Goal: Task Accomplishment & Management: Manage account settings

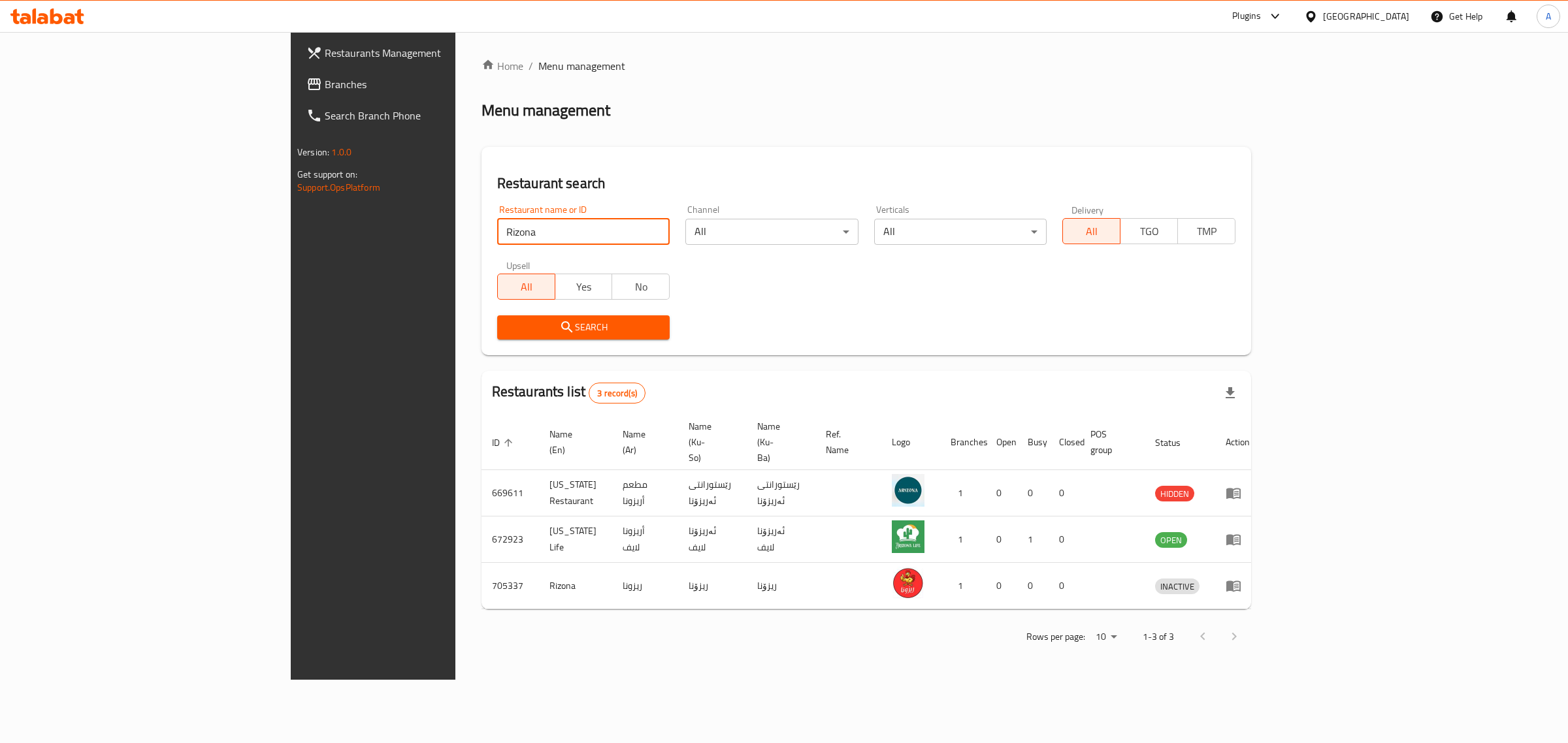
click at [497, 230] on input "Rizona" at bounding box center [583, 232] width 173 height 26
click at [553, 224] on input "341627461" at bounding box center [583, 232] width 173 height 26
paste input "[PERSON_NAME]"
type input "[PERSON_NAME]"
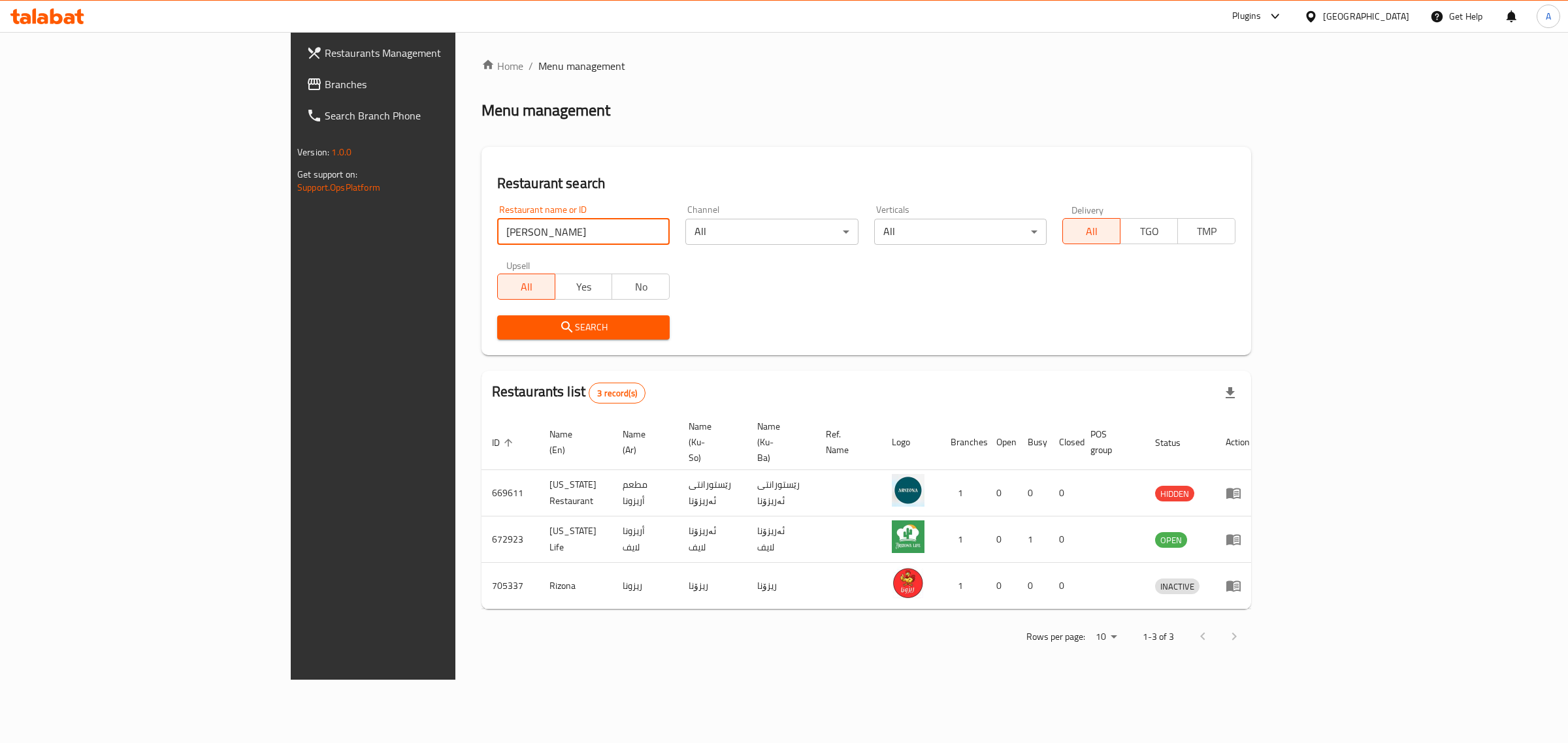
click button "Search" at bounding box center [583, 327] width 173 height 24
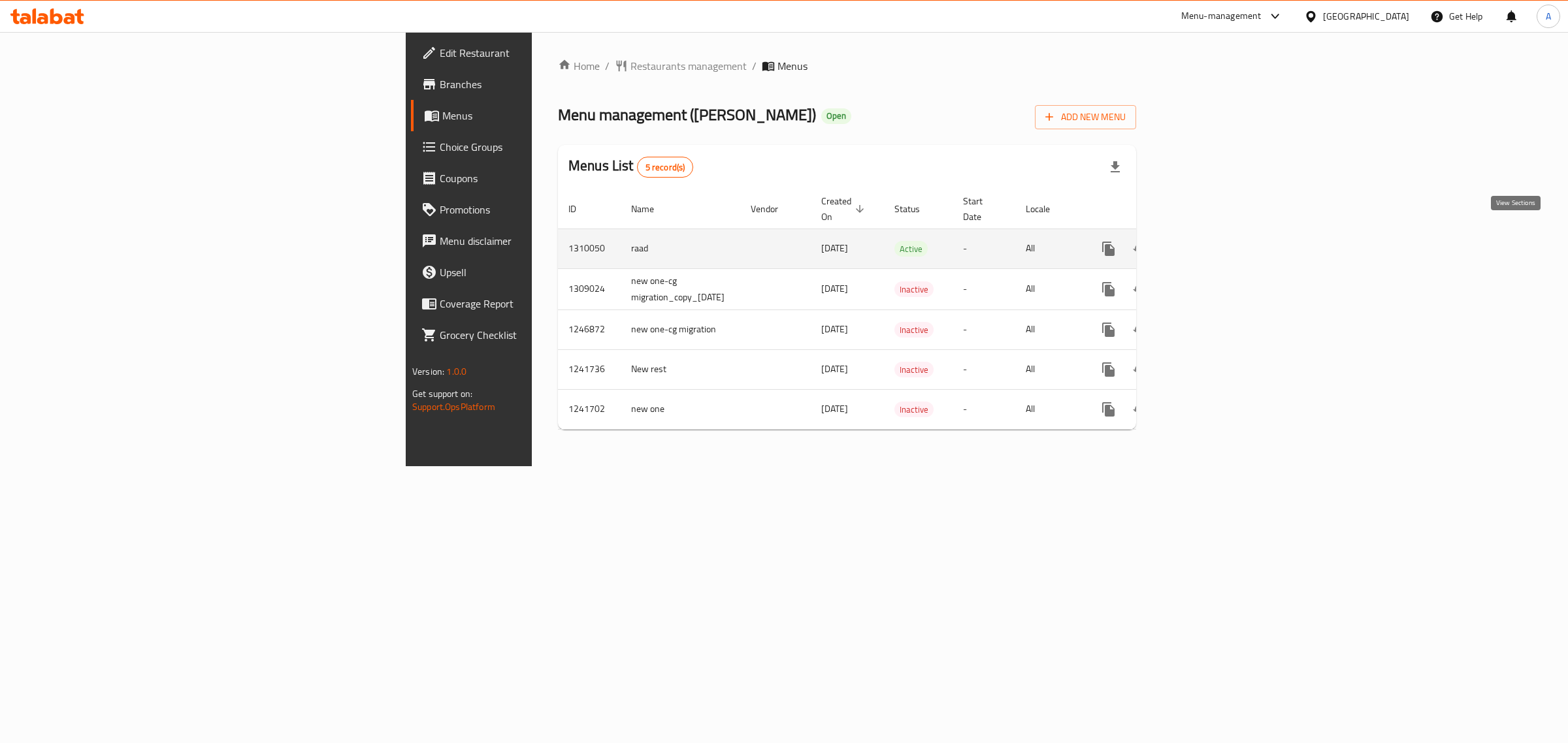
click at [1211, 241] on icon "enhanced table" at bounding box center [1203, 248] width 16 height 16
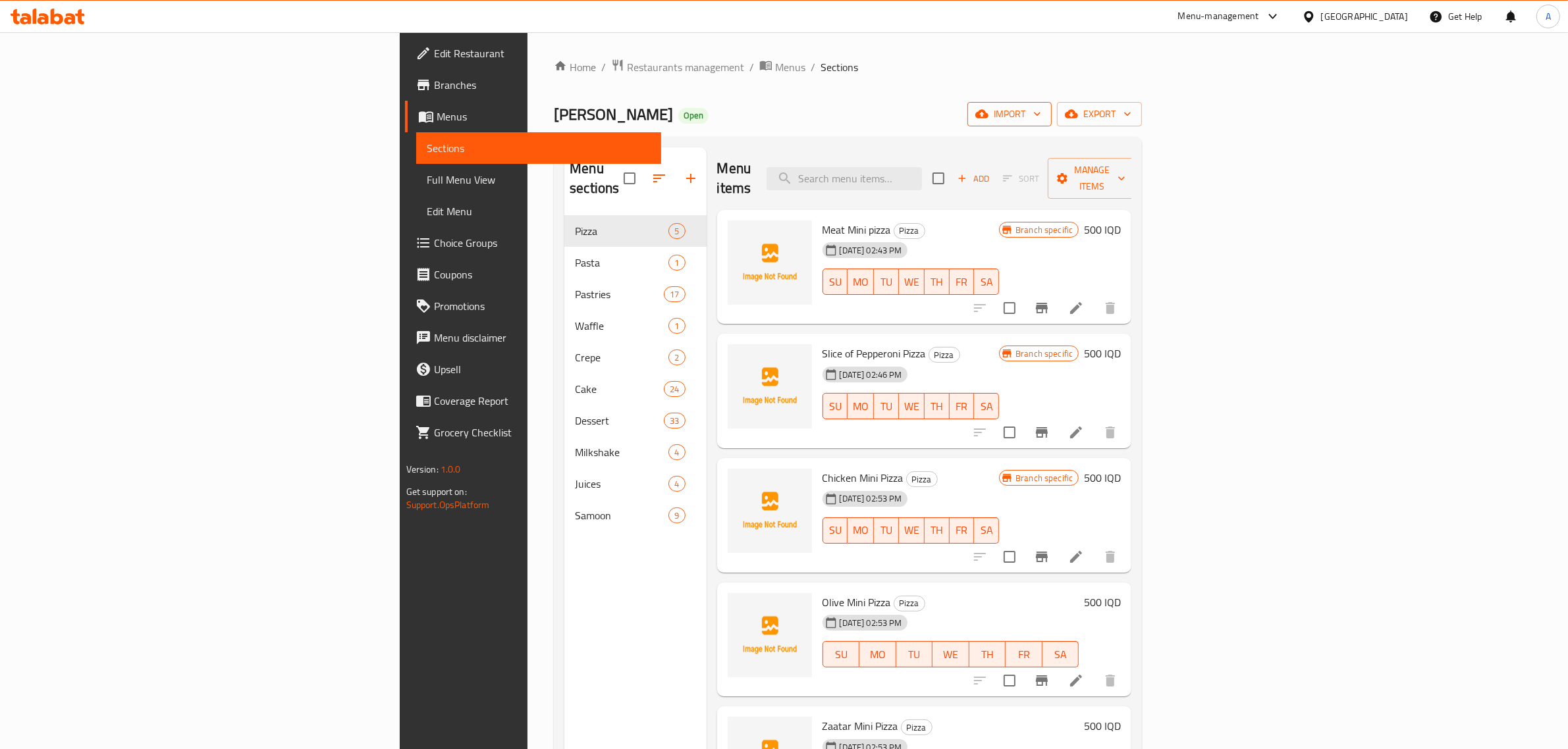
click at [1052, 125] on button "import" at bounding box center [1010, 114] width 84 height 25
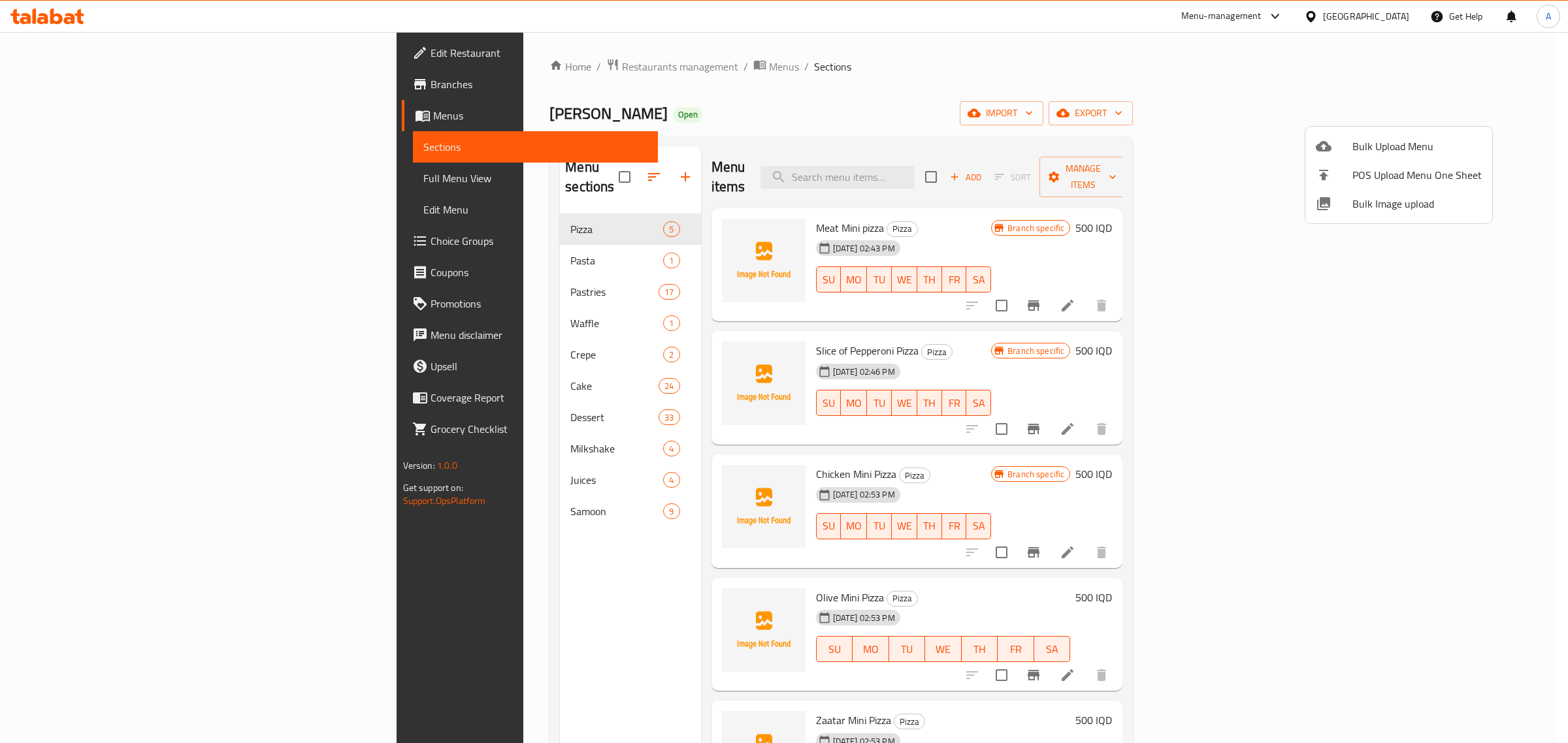
click at [1357, 196] on span "Bulk Image upload" at bounding box center [1417, 204] width 129 height 16
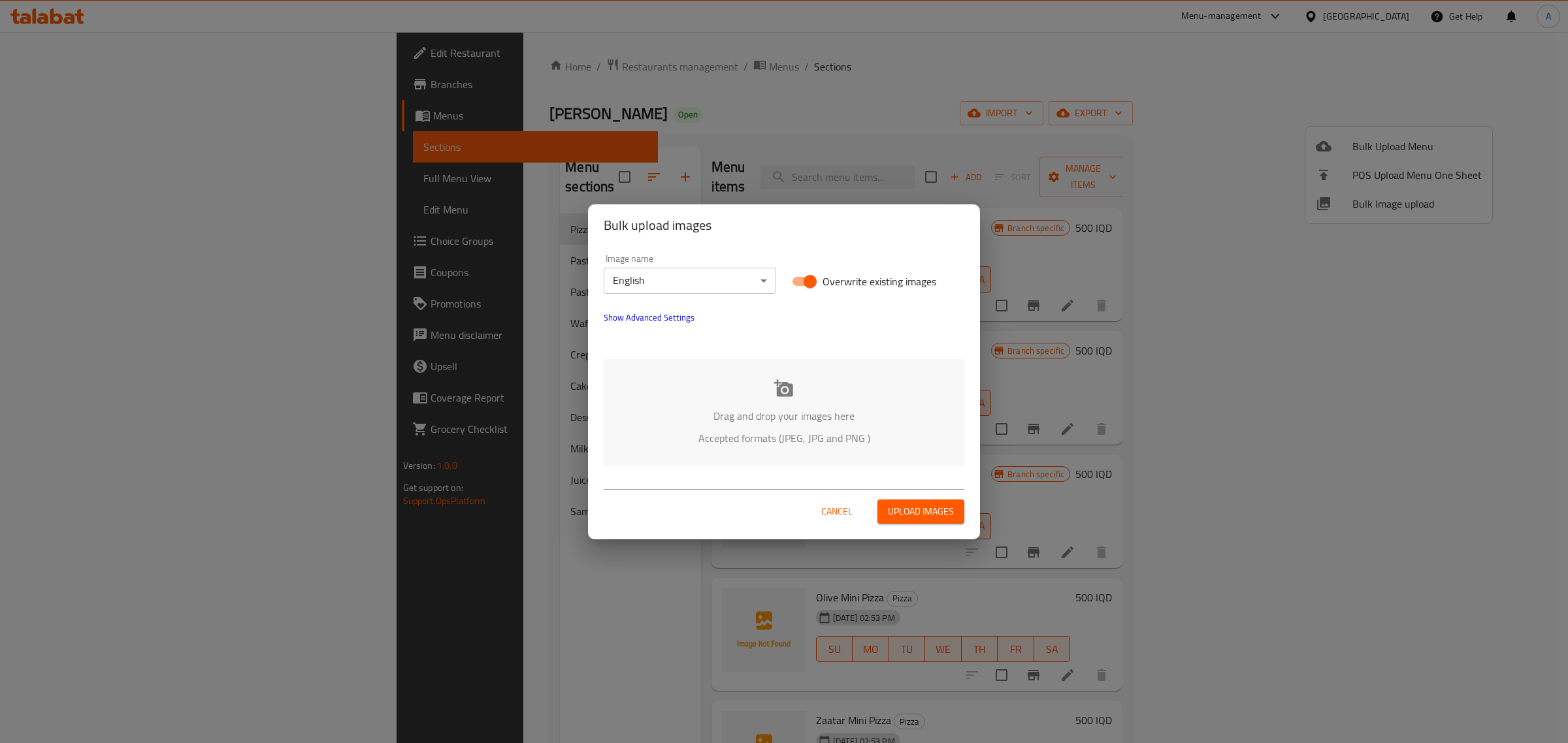
click at [699, 326] on div "Image name English ​ Overwrite existing images Show Advanced Settings" at bounding box center [784, 297] width 377 height 102
click at [665, 317] on span "Show Advanced Settings" at bounding box center [649, 317] width 90 height 16
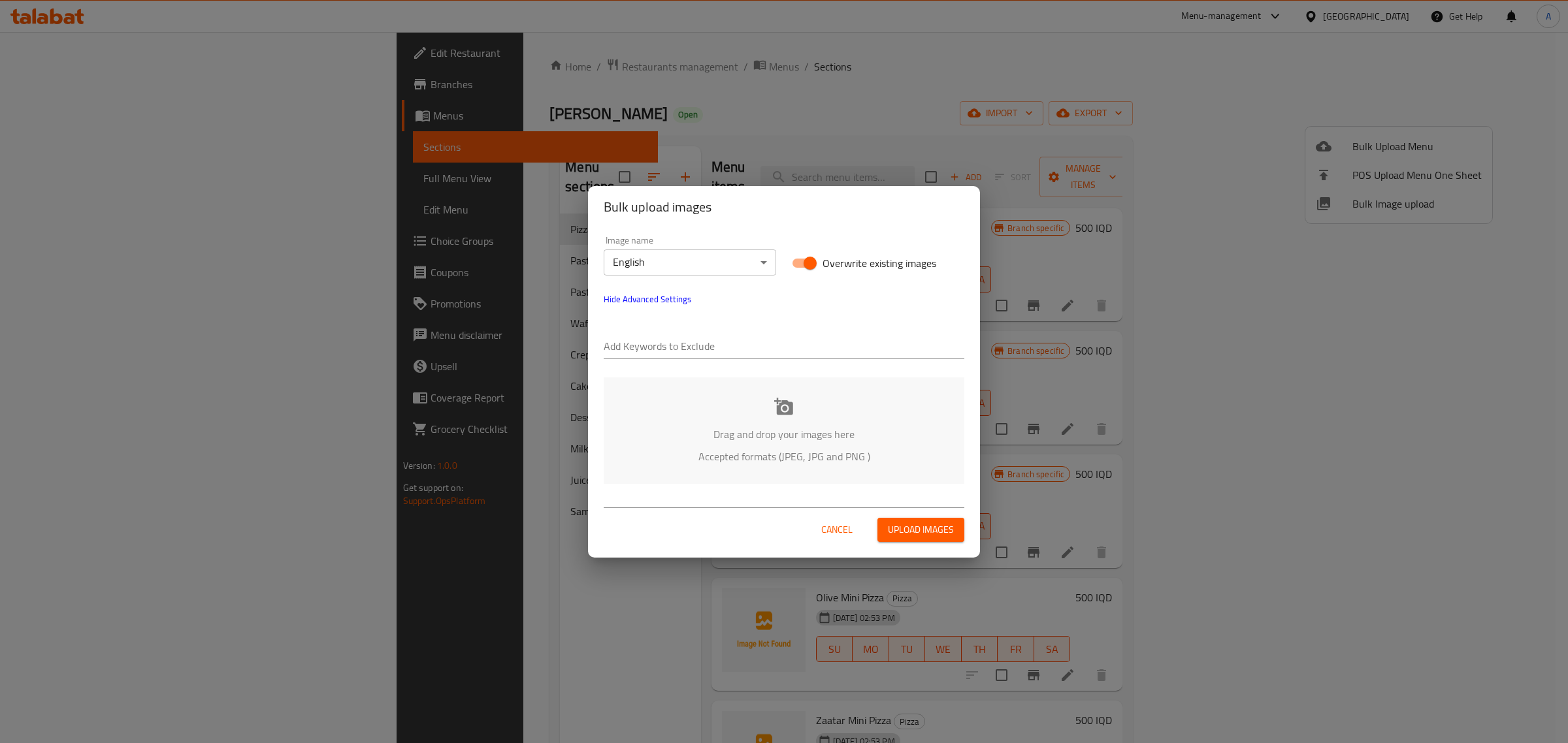
click at [665, 344] on input "text" at bounding box center [784, 347] width 361 height 21
paste input "[PERSON_NAME]"
type input "[PERSON_NAME]"
click at [722, 344] on input "text" at bounding box center [834, 347] width 260 height 21
type input "v"
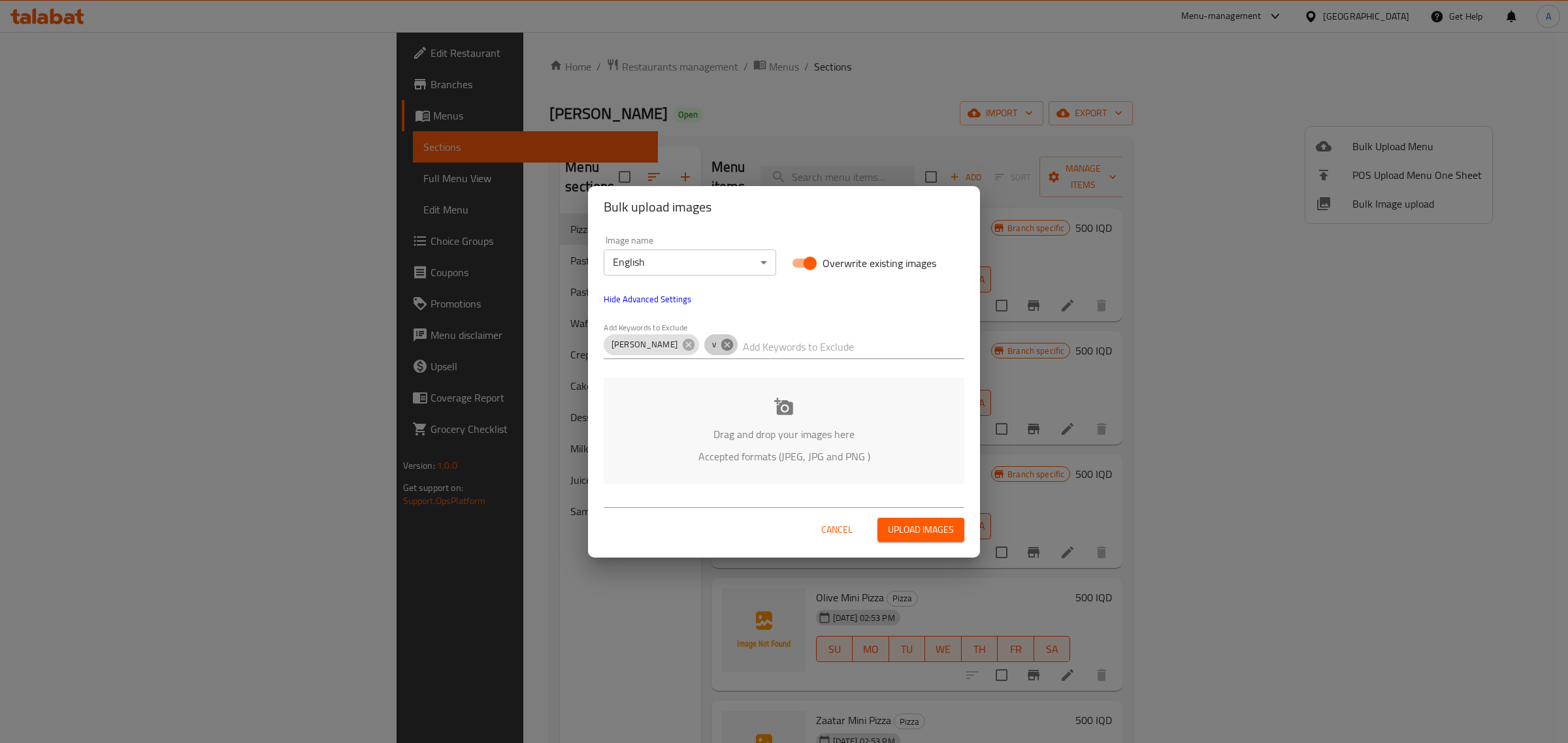
click at [721, 344] on icon at bounding box center [727, 344] width 12 height 12
click at [704, 344] on input "text" at bounding box center [834, 347] width 260 height 21
paste input "Hardi Salahaldin"
type input "Hardi Salahaldin"
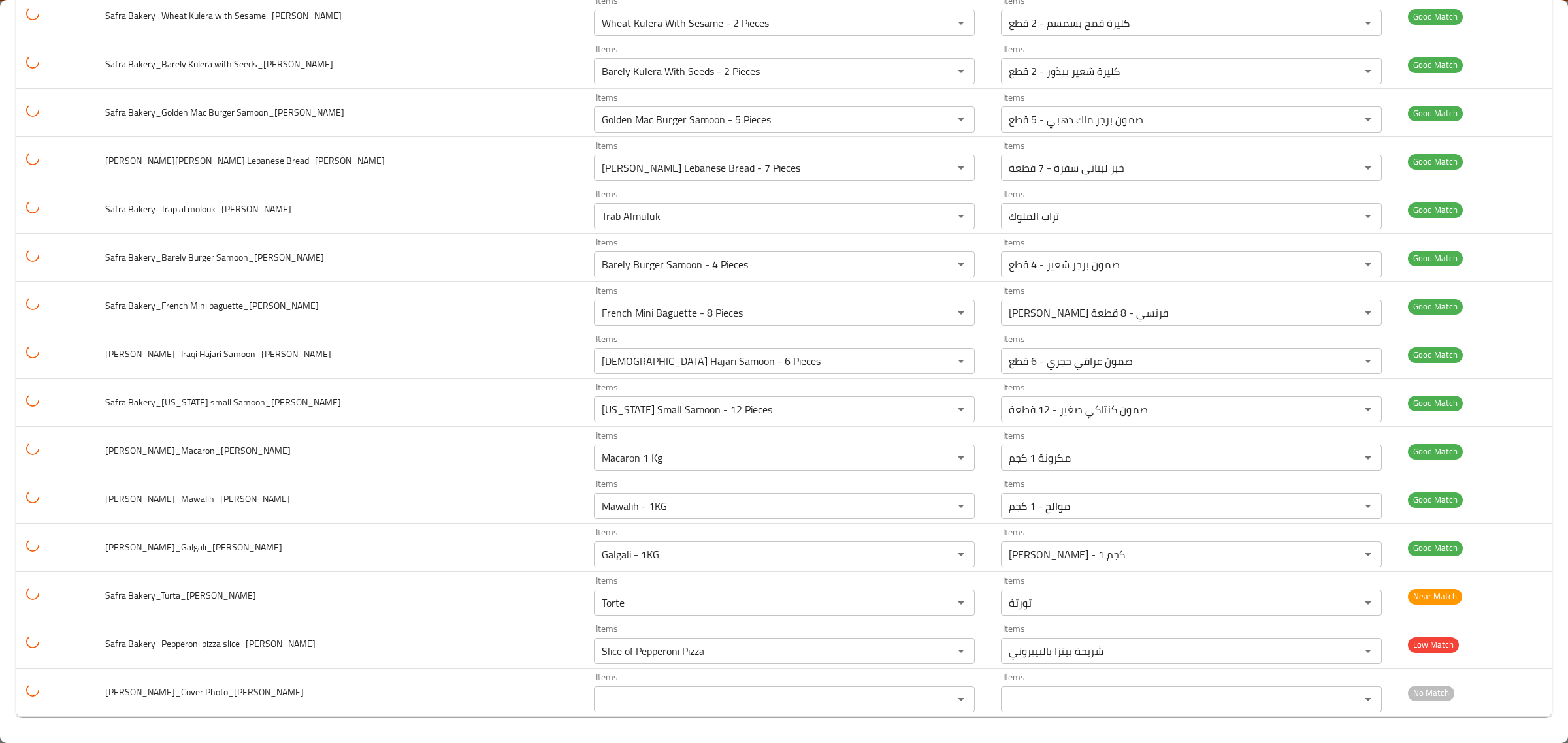
scroll to position [4377, 0]
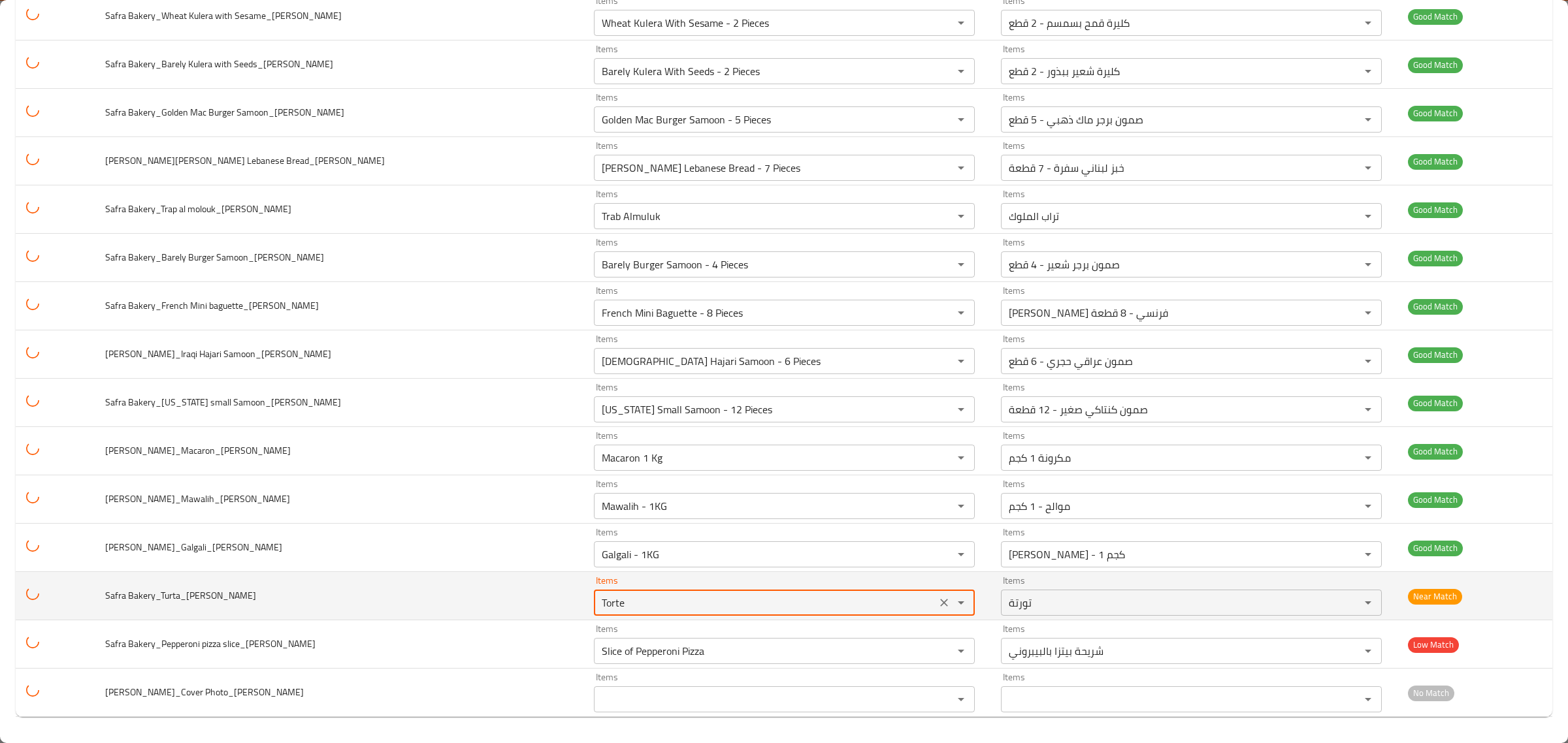
click at [729, 595] on Salahaldin "Torte" at bounding box center [765, 602] width 335 height 18
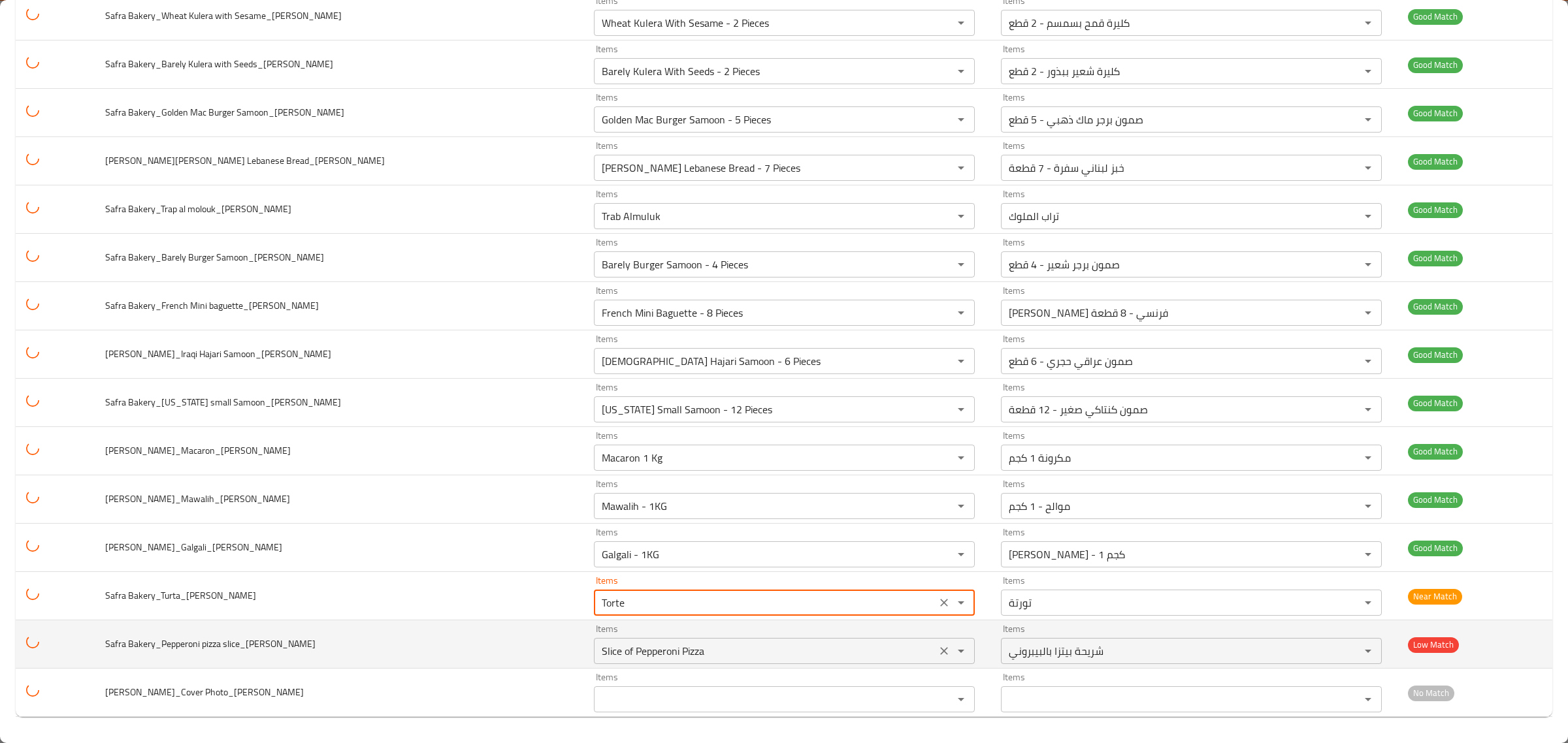
click at [784, 655] on Salahaldin "Slice of Pepperoni Pizza" at bounding box center [765, 651] width 335 height 18
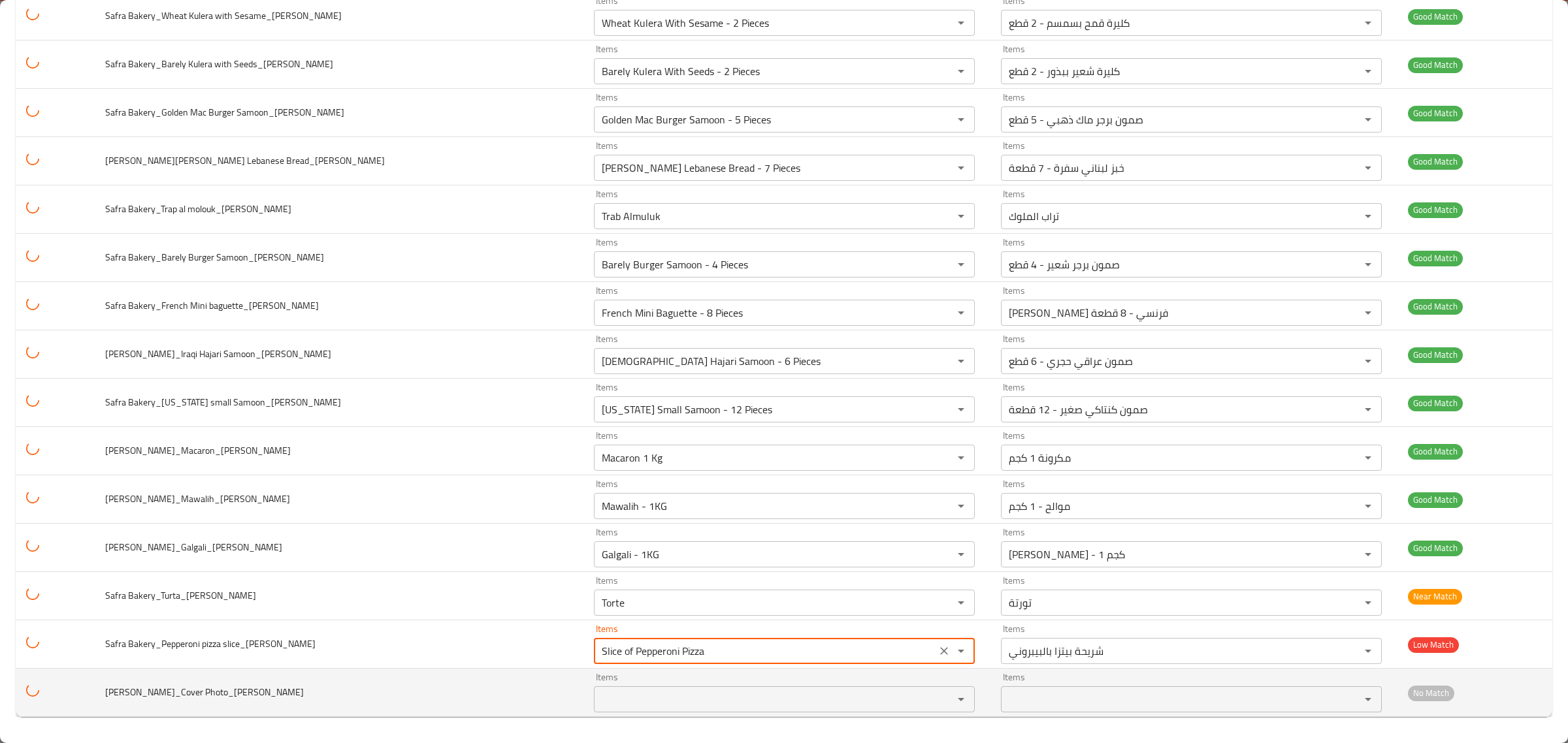
click at [782, 690] on Salahaldin "Items" at bounding box center [765, 699] width 335 height 18
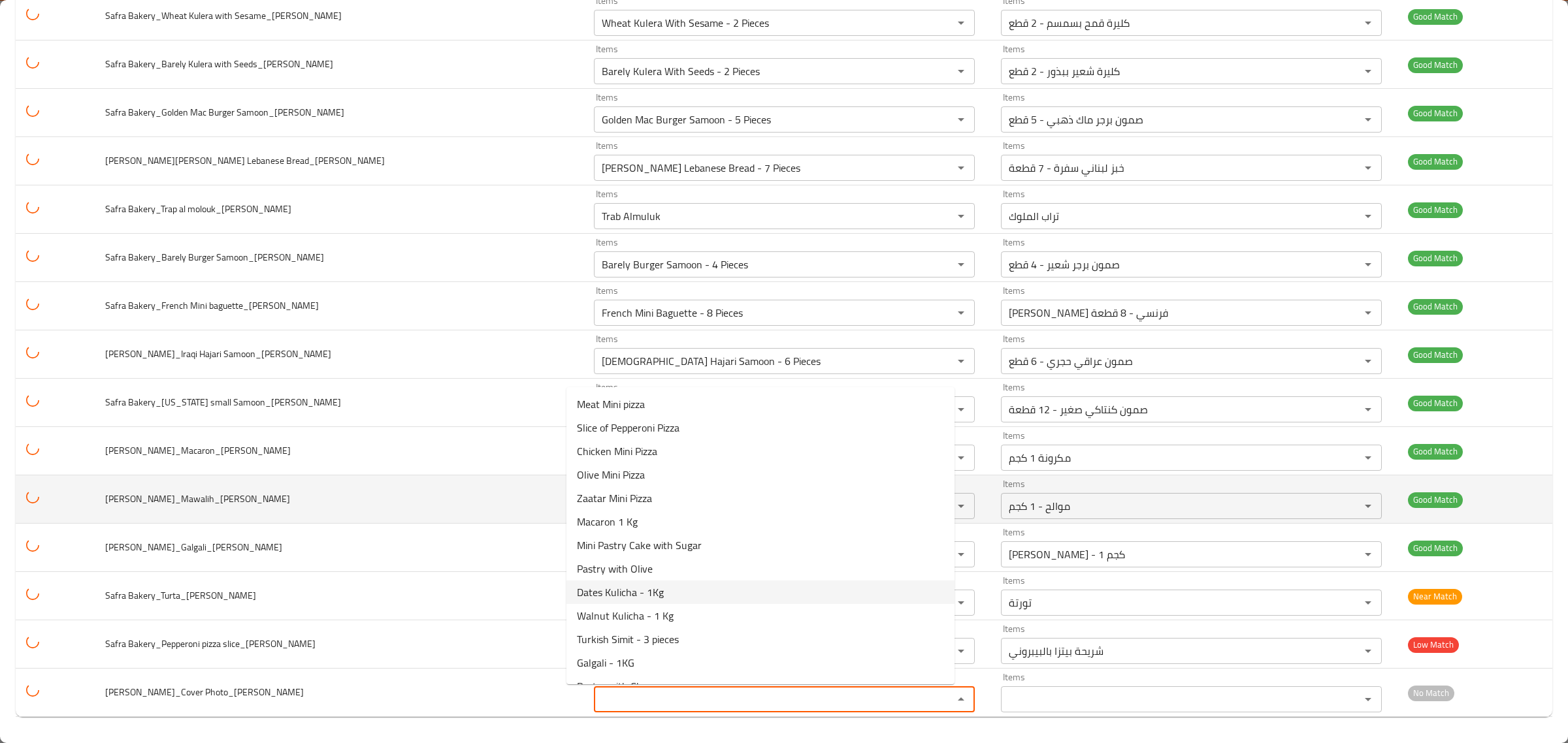
click at [420, 518] on td "Safra Bakery_Mawalih_Hardi Salahaldin" at bounding box center [339, 499] width 489 height 48
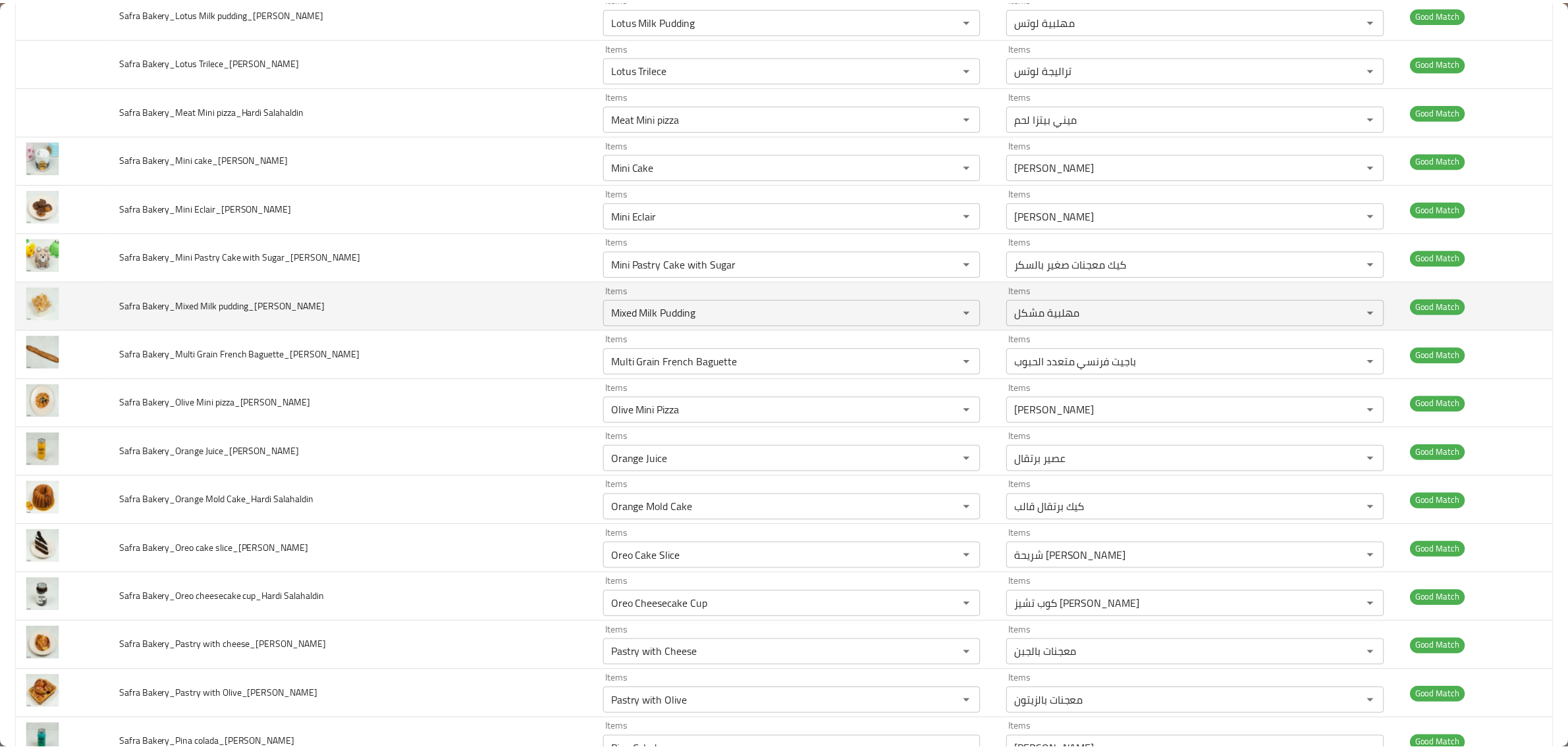
scroll to position [0, 0]
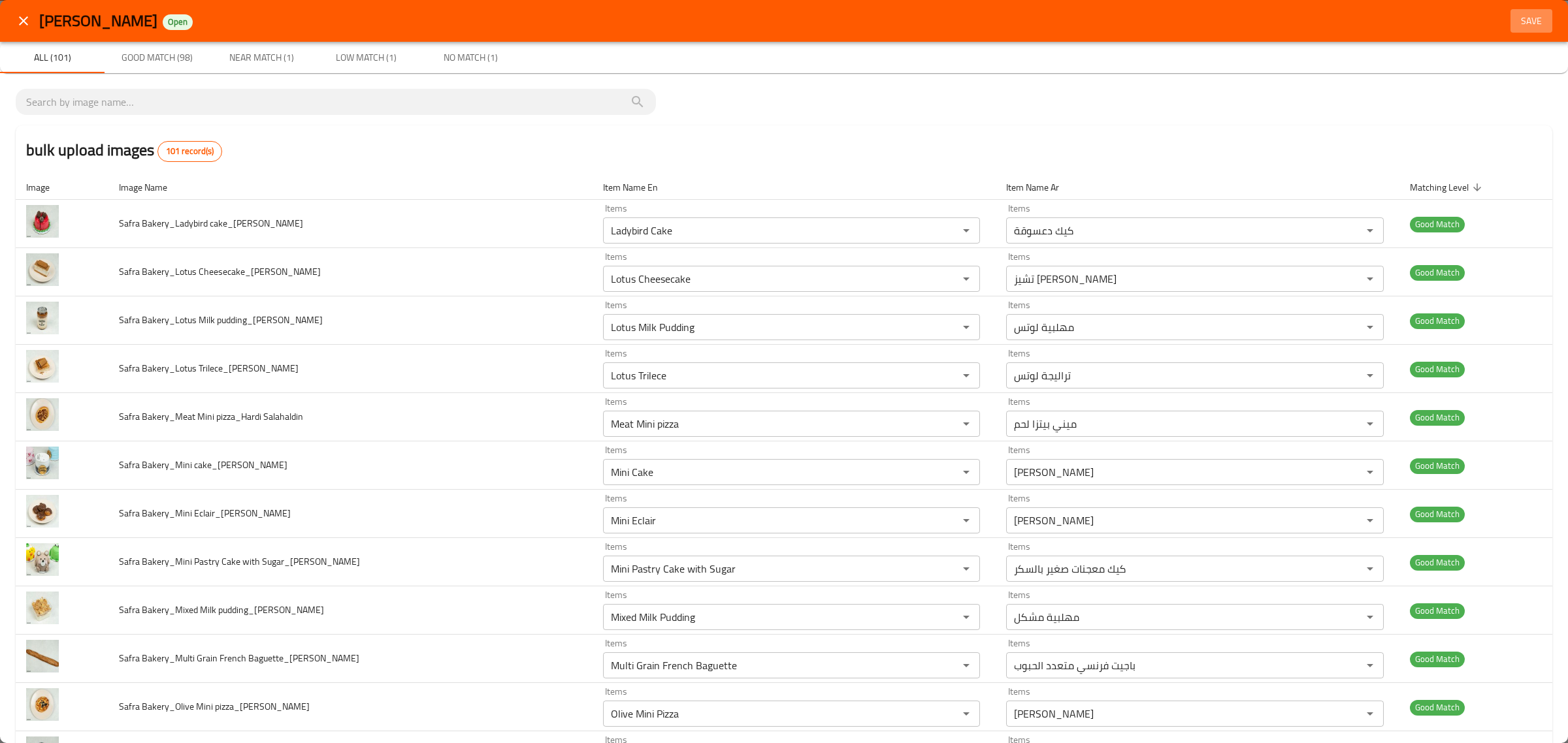
click at [1523, 24] on span "Save" at bounding box center [1531, 21] width 31 height 16
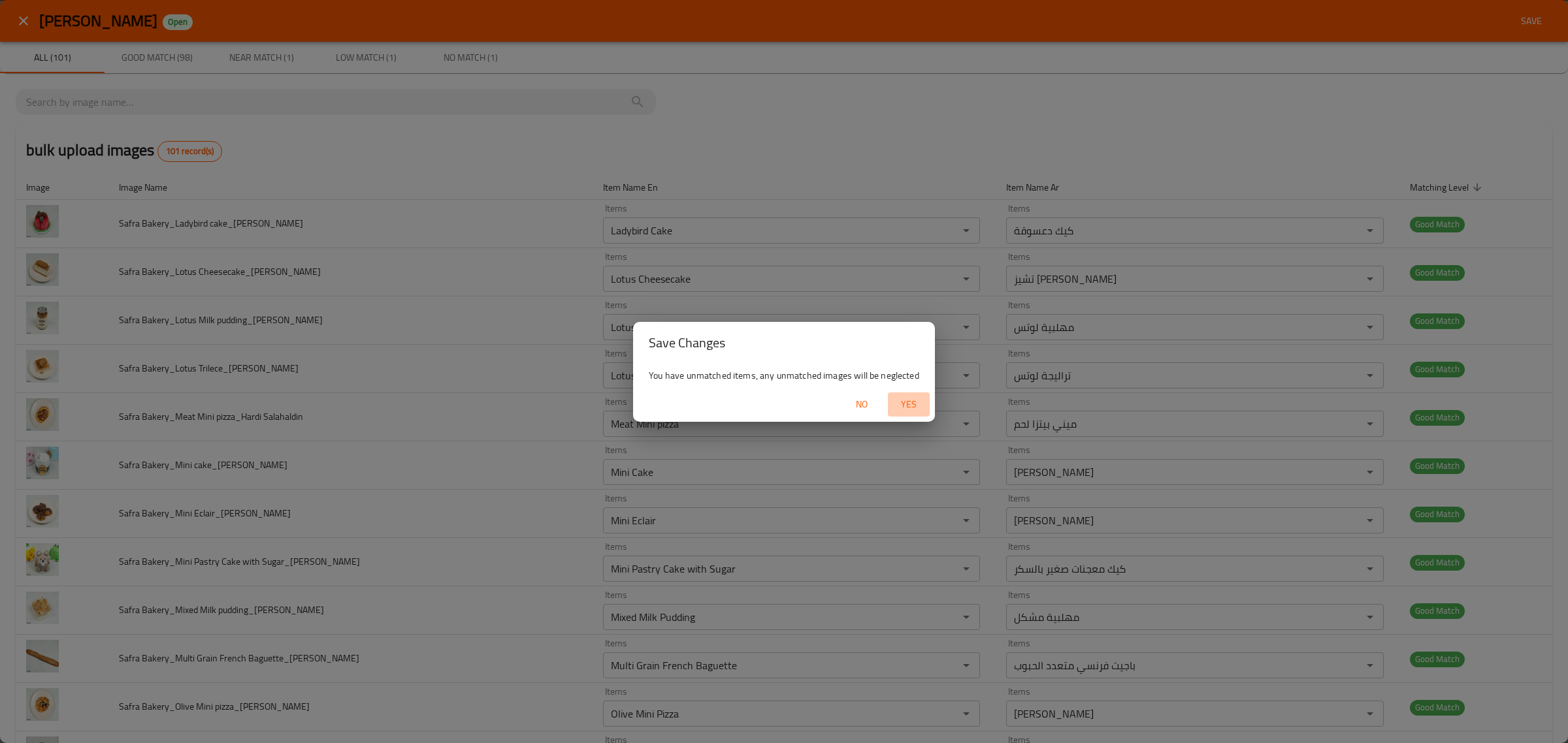
click at [895, 399] on span "Yes" at bounding box center [908, 404] width 31 height 16
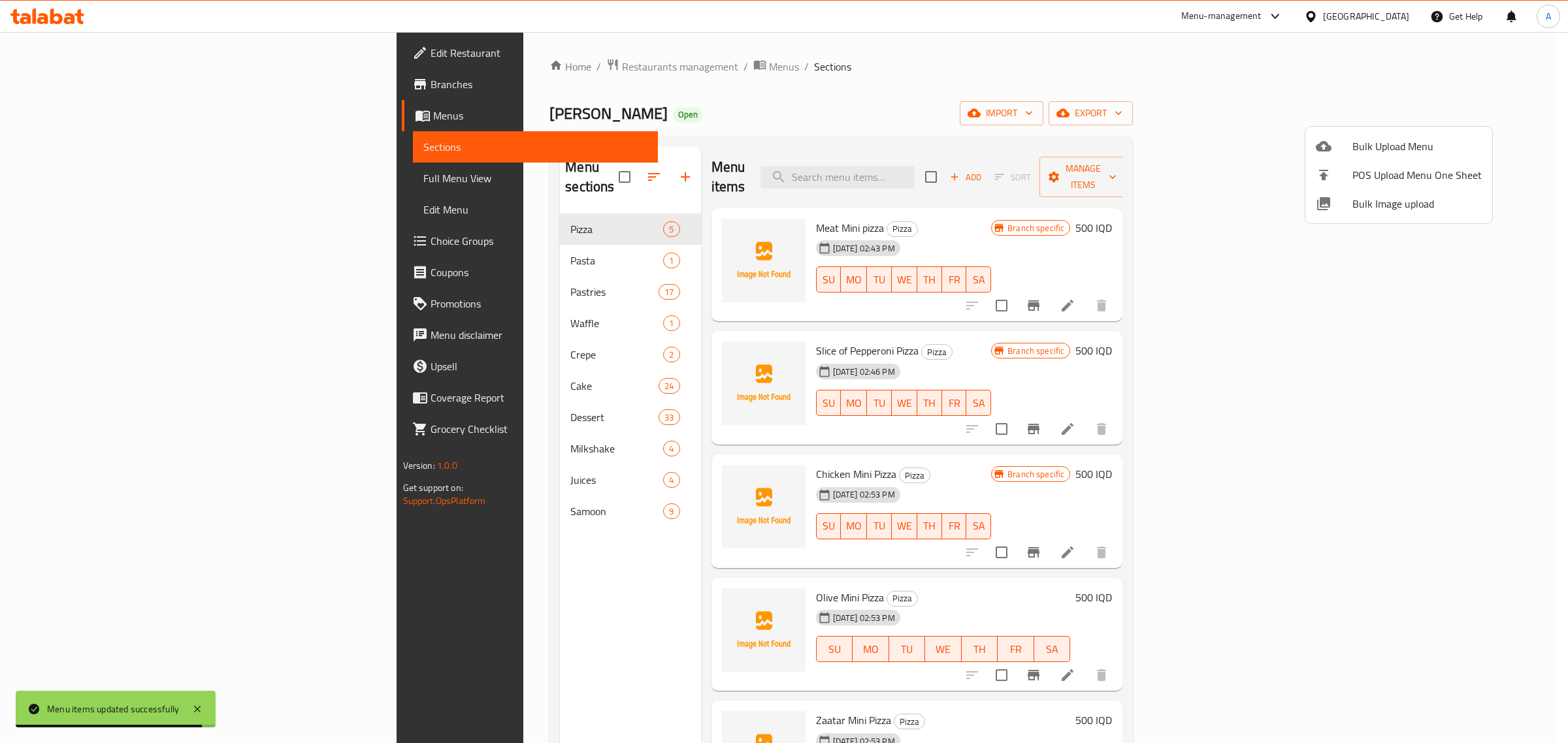
click at [389, 247] on div at bounding box center [784, 372] width 1568 height 743
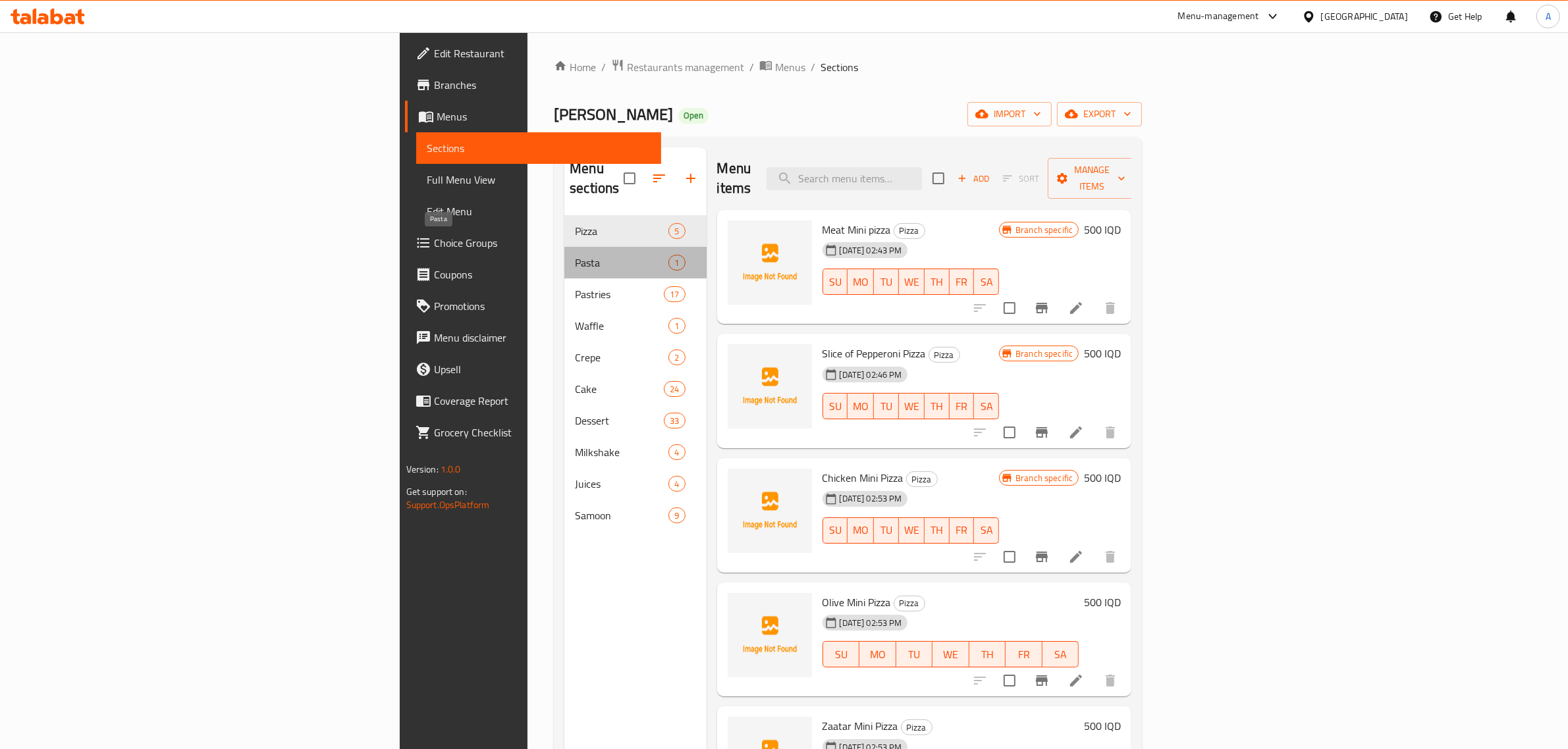
click at [575, 255] on span "Pasta" at bounding box center [622, 262] width 93 height 16
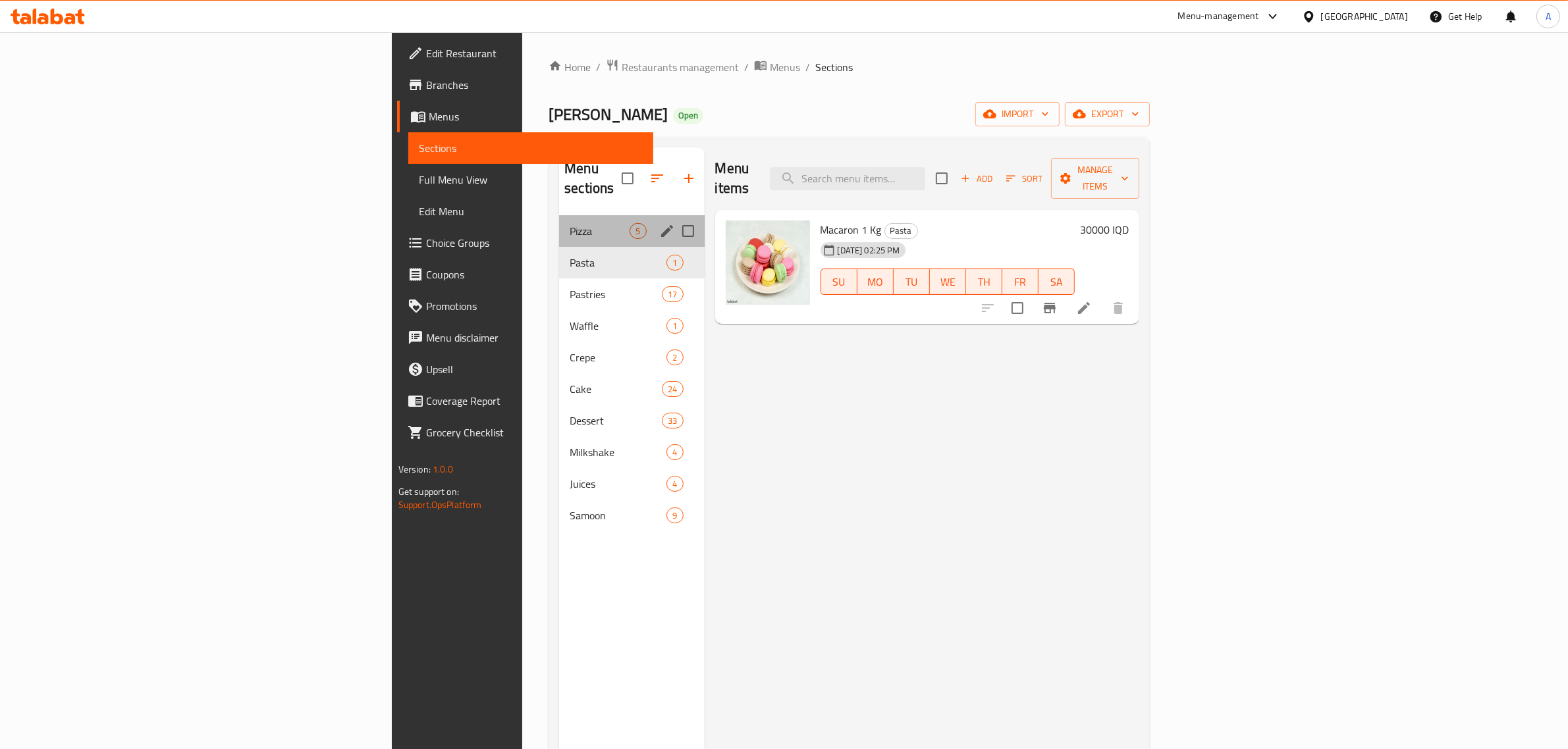
click at [559, 226] on div "Pizza 5" at bounding box center [631, 231] width 145 height 32
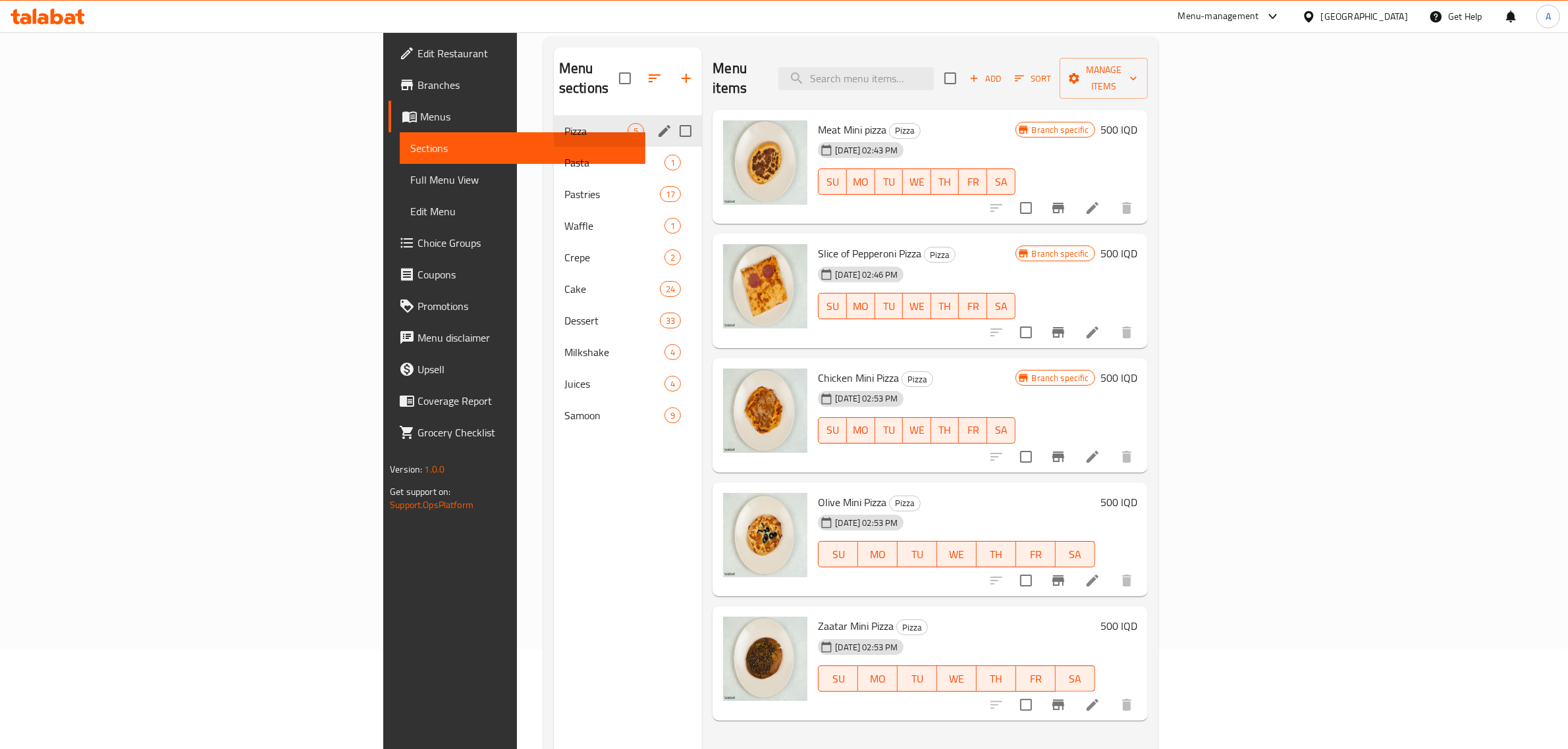
scroll to position [20, 0]
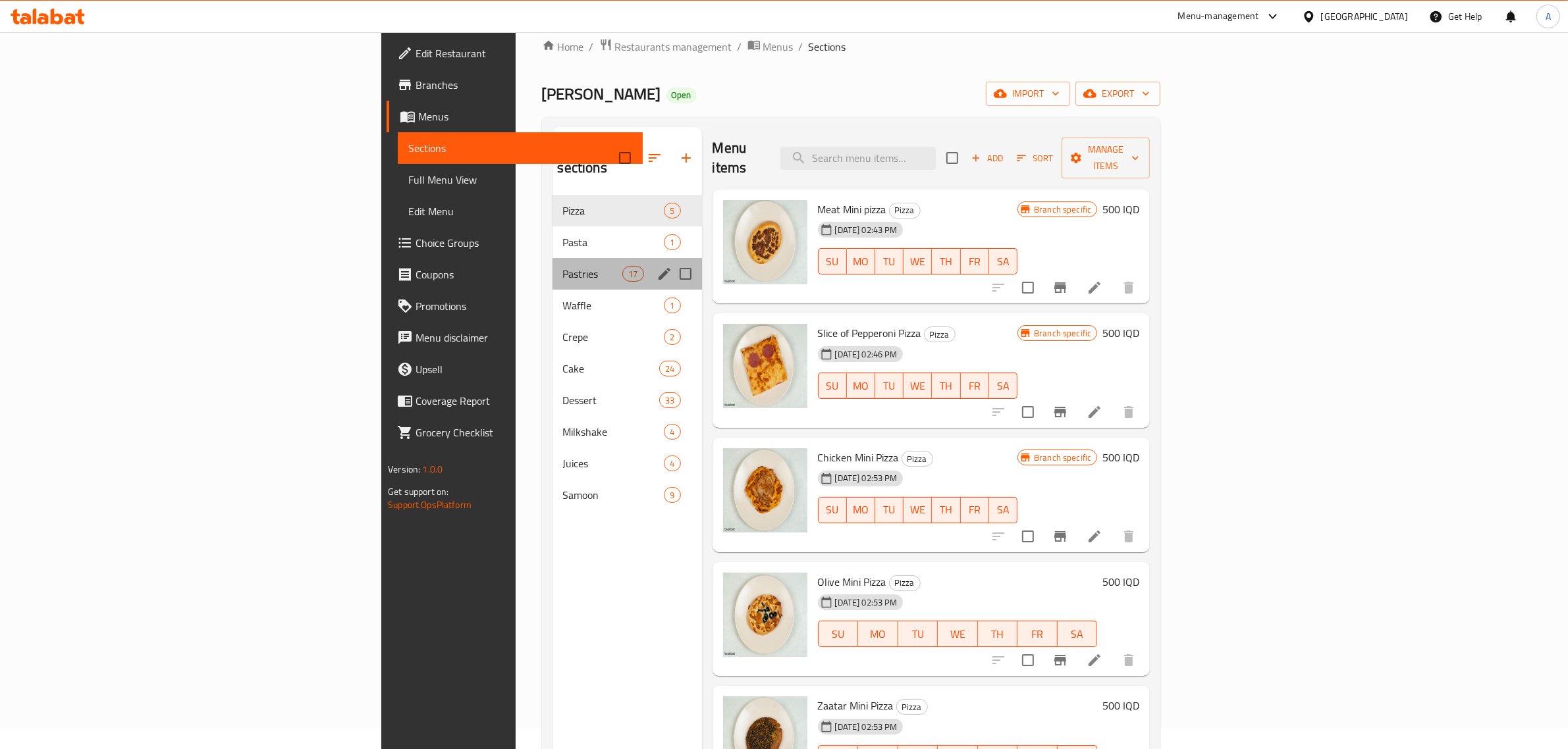
click at [553, 258] on div "Pastries 17" at bounding box center [627, 274] width 149 height 32
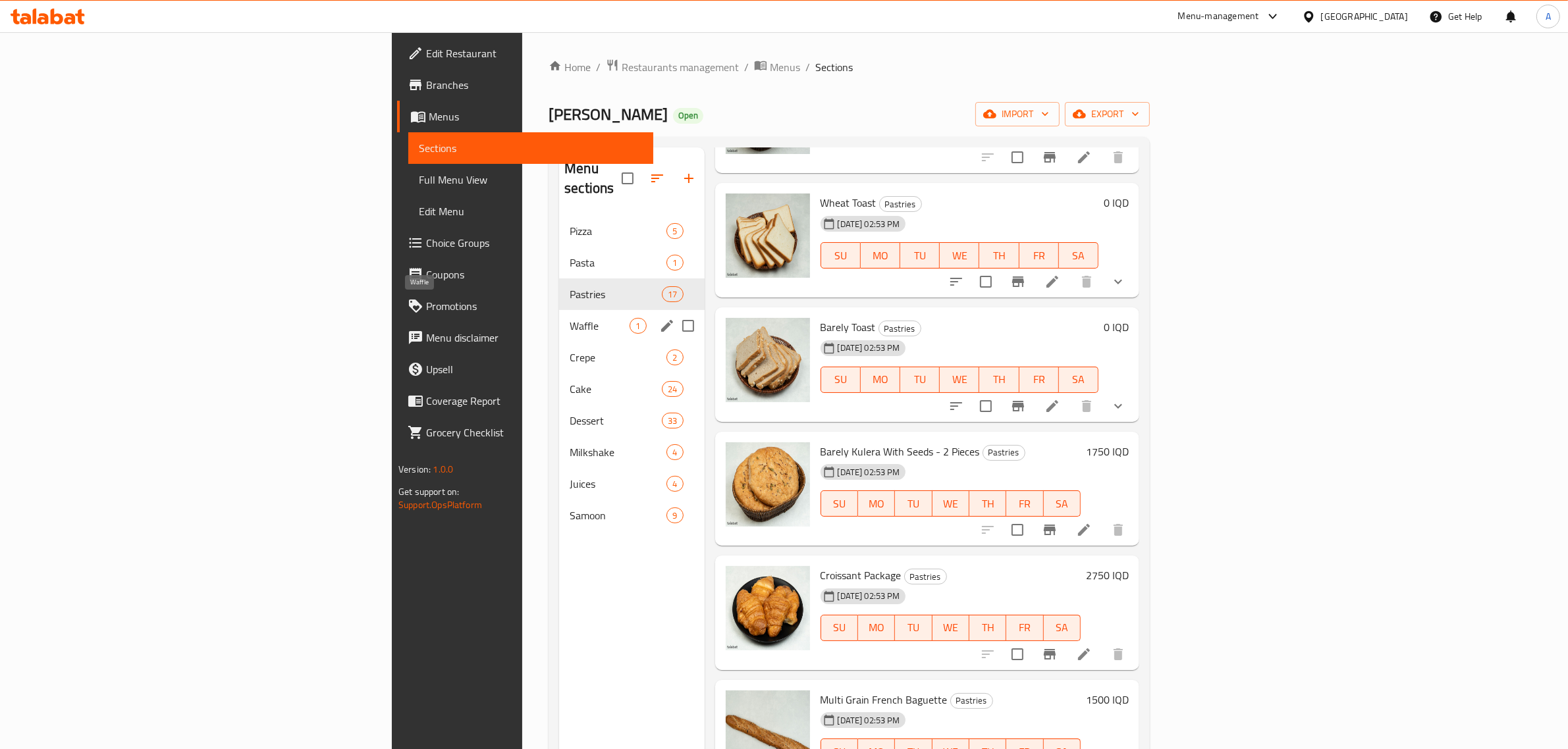
click at [570, 318] on span "Waffle" at bounding box center [599, 325] width 60 height 16
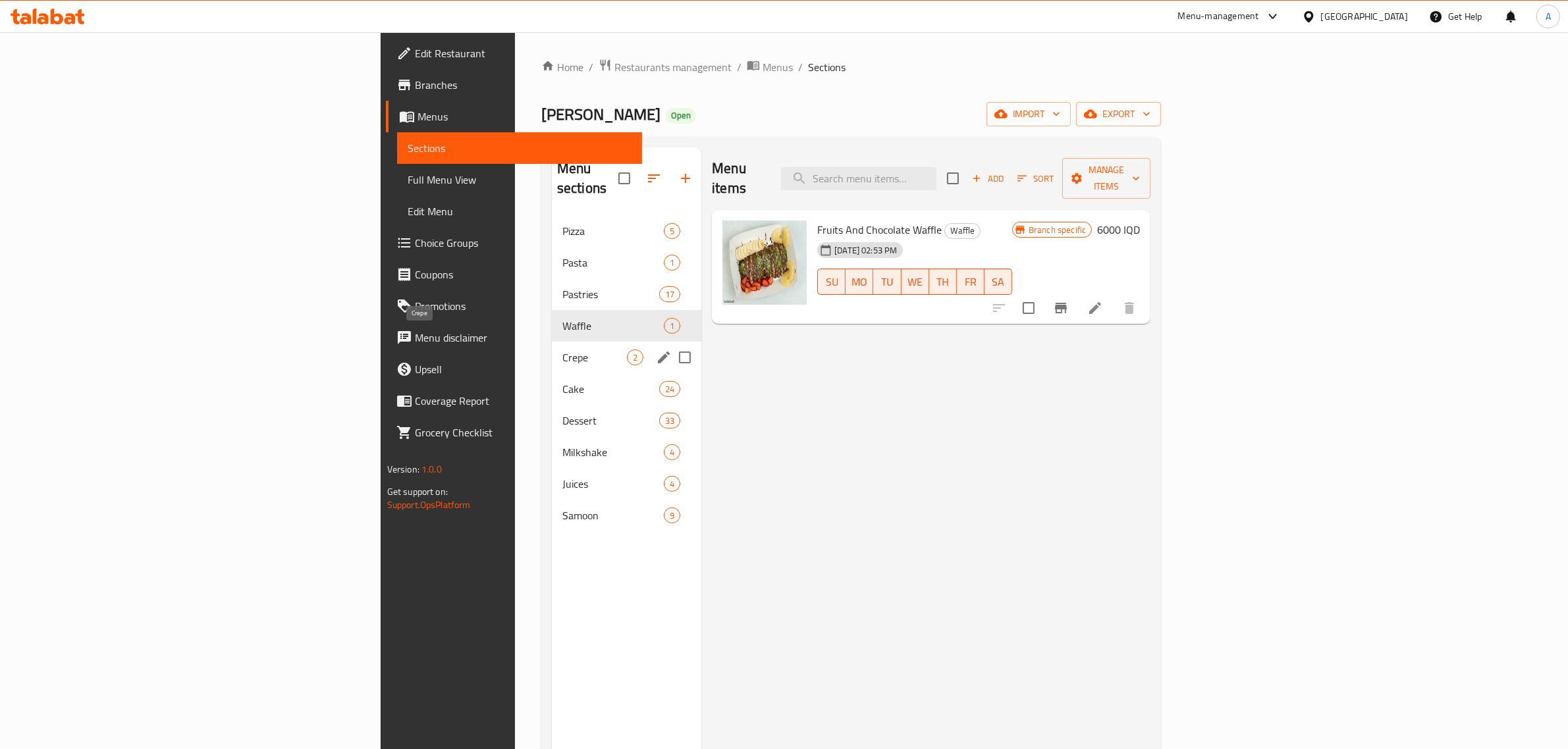
click at [563, 350] on span "Crepe" at bounding box center [595, 358] width 65 height 16
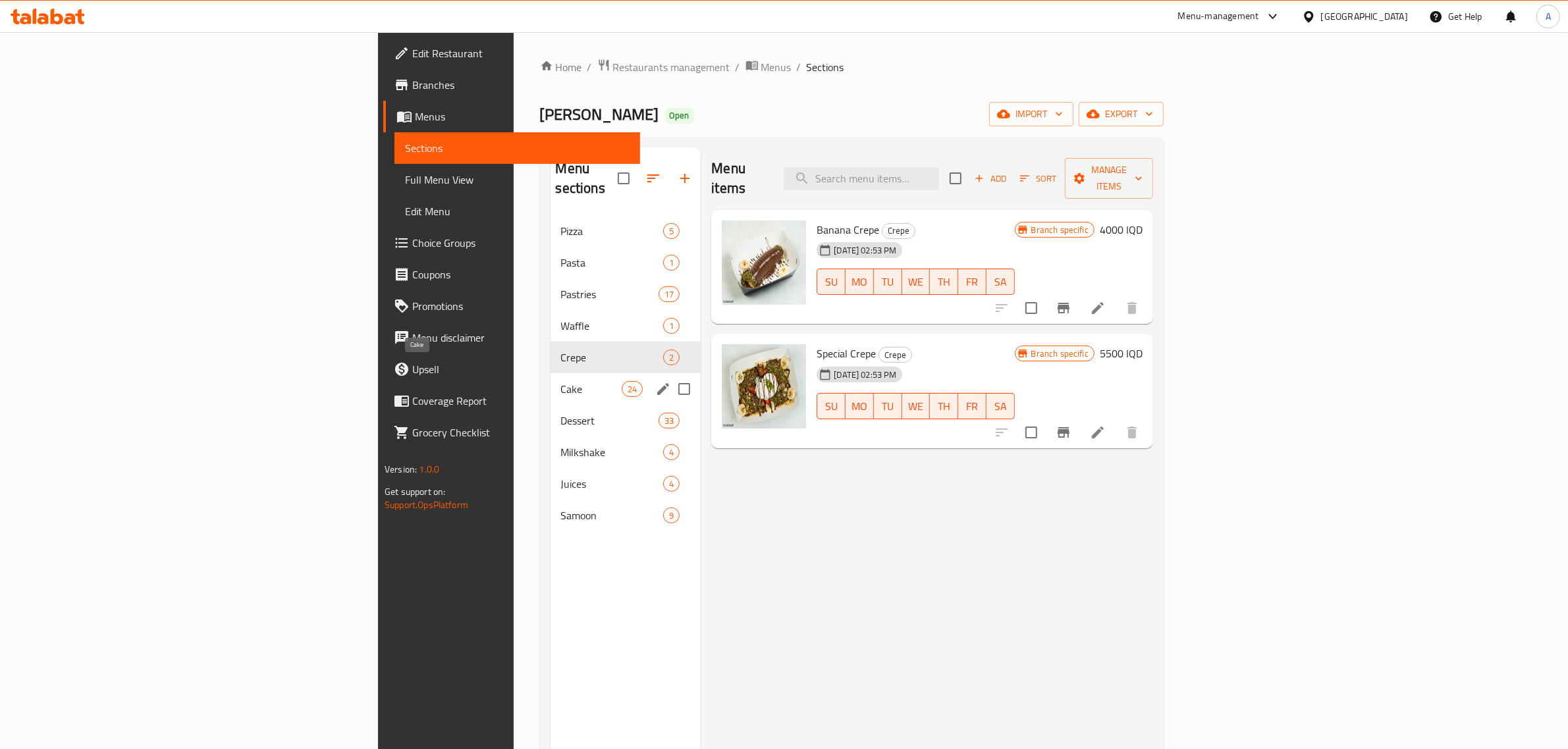
click at [561, 382] on span "Cake" at bounding box center [591, 389] width 61 height 16
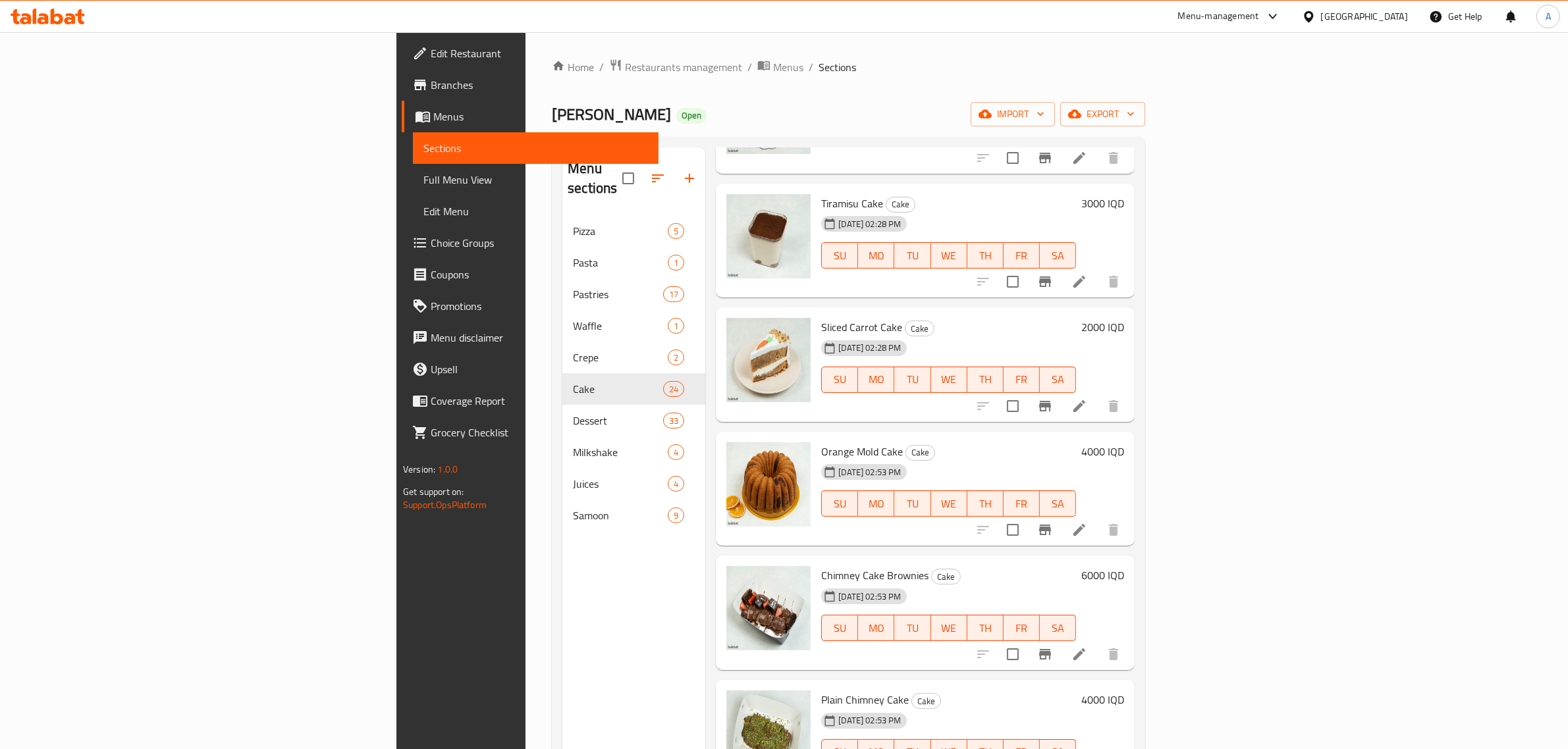
scroll to position [1768, 0]
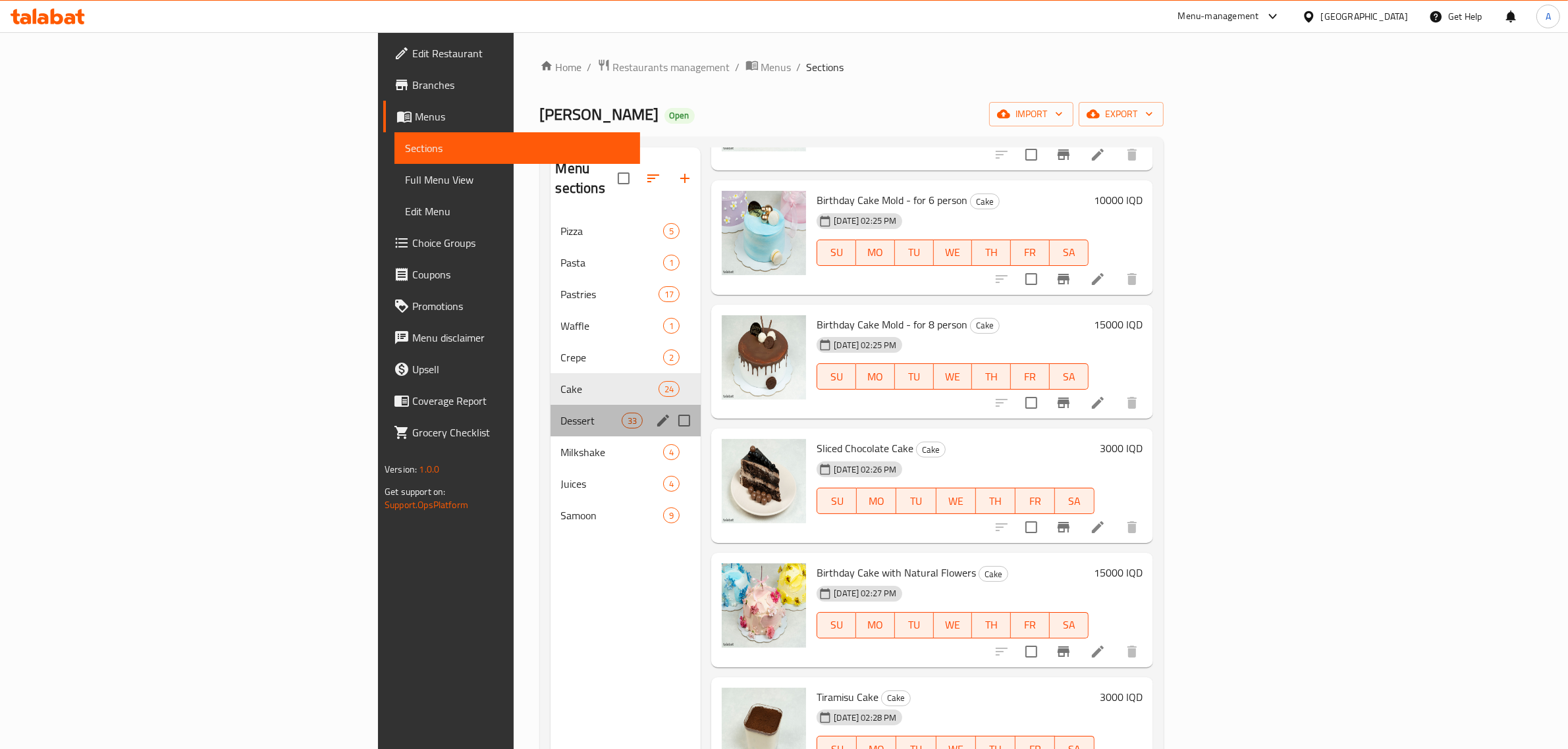
click at [551, 405] on div "Dessert 33" at bounding box center [626, 420] width 151 height 32
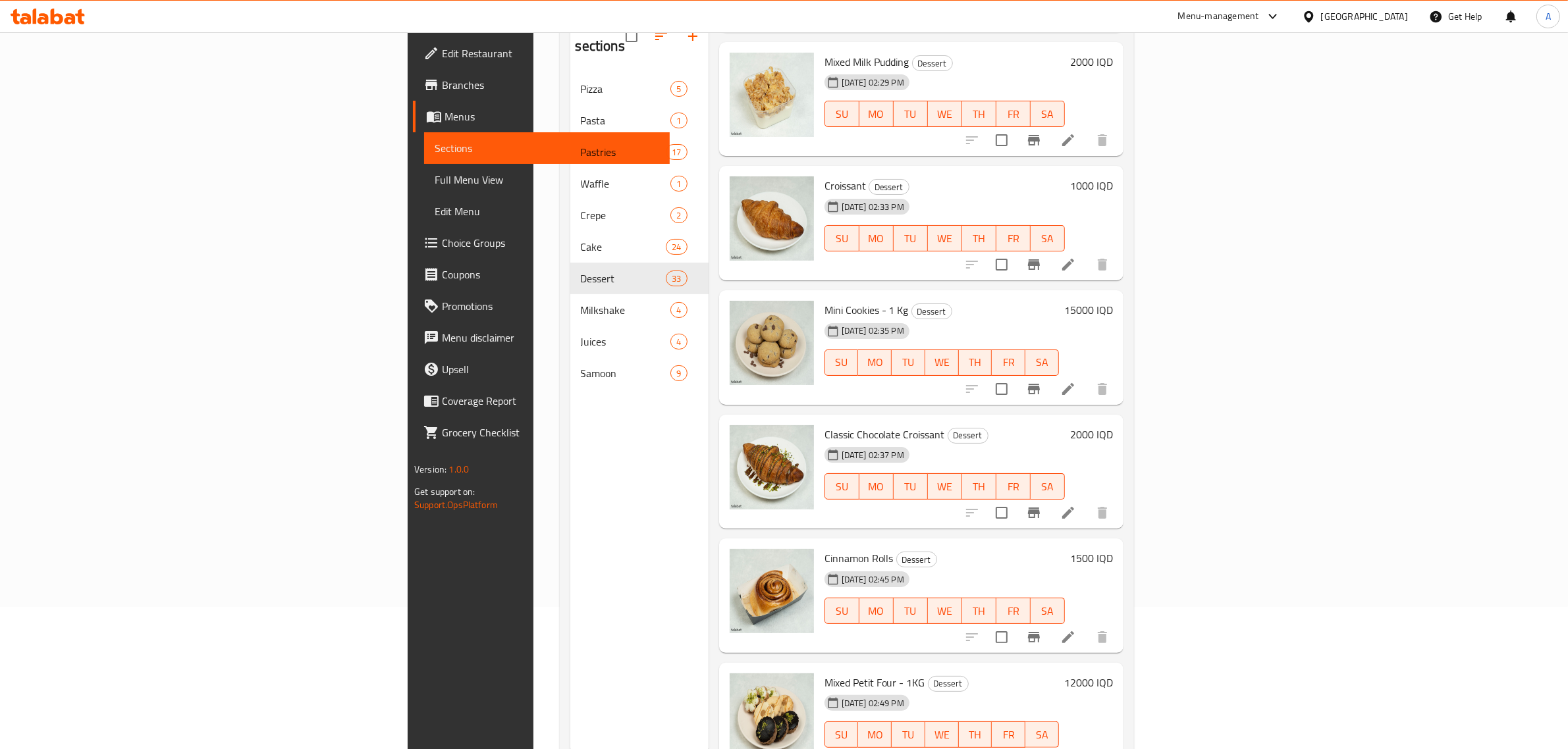
scroll to position [185, 0]
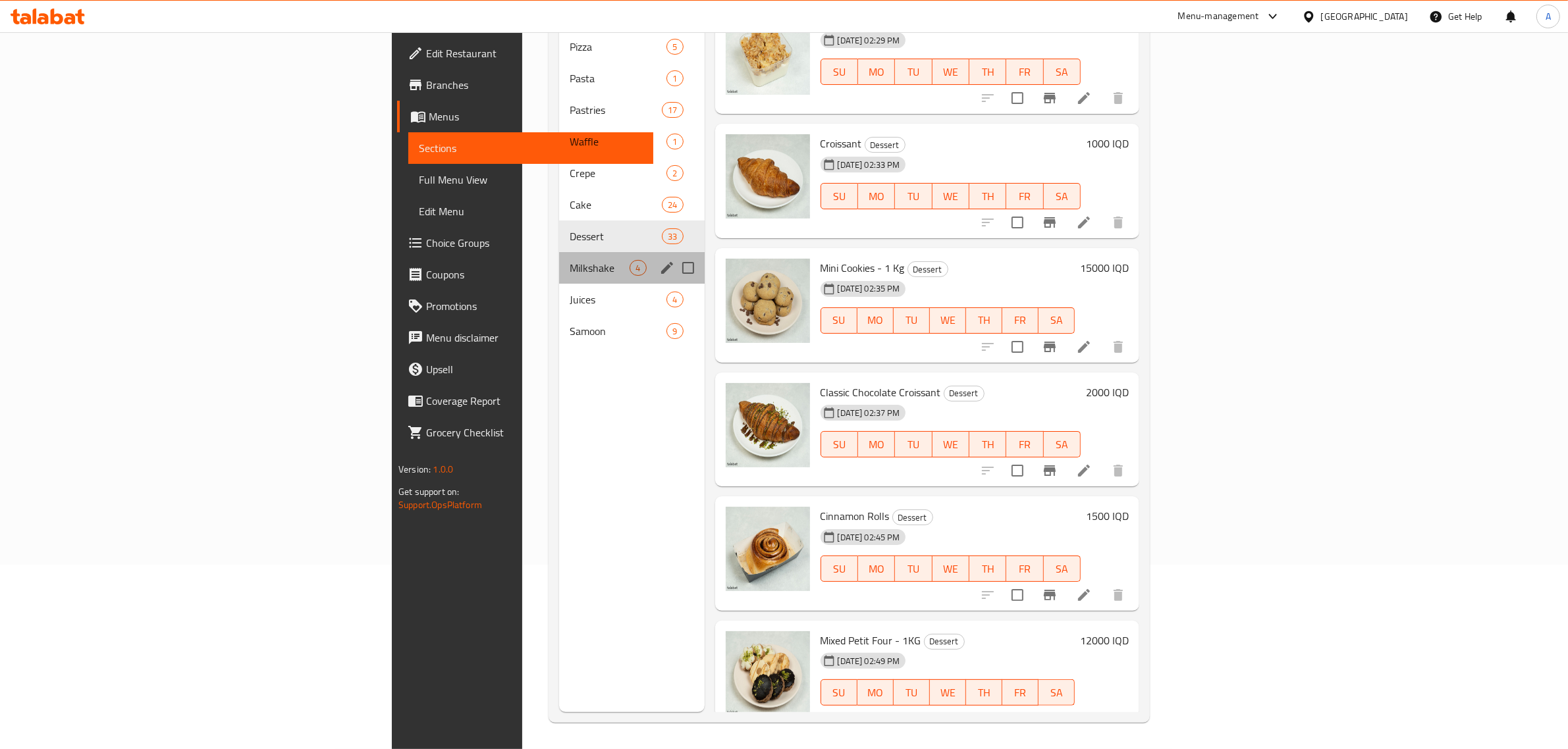
click at [559, 255] on div "Milkshake 4" at bounding box center [631, 268] width 145 height 32
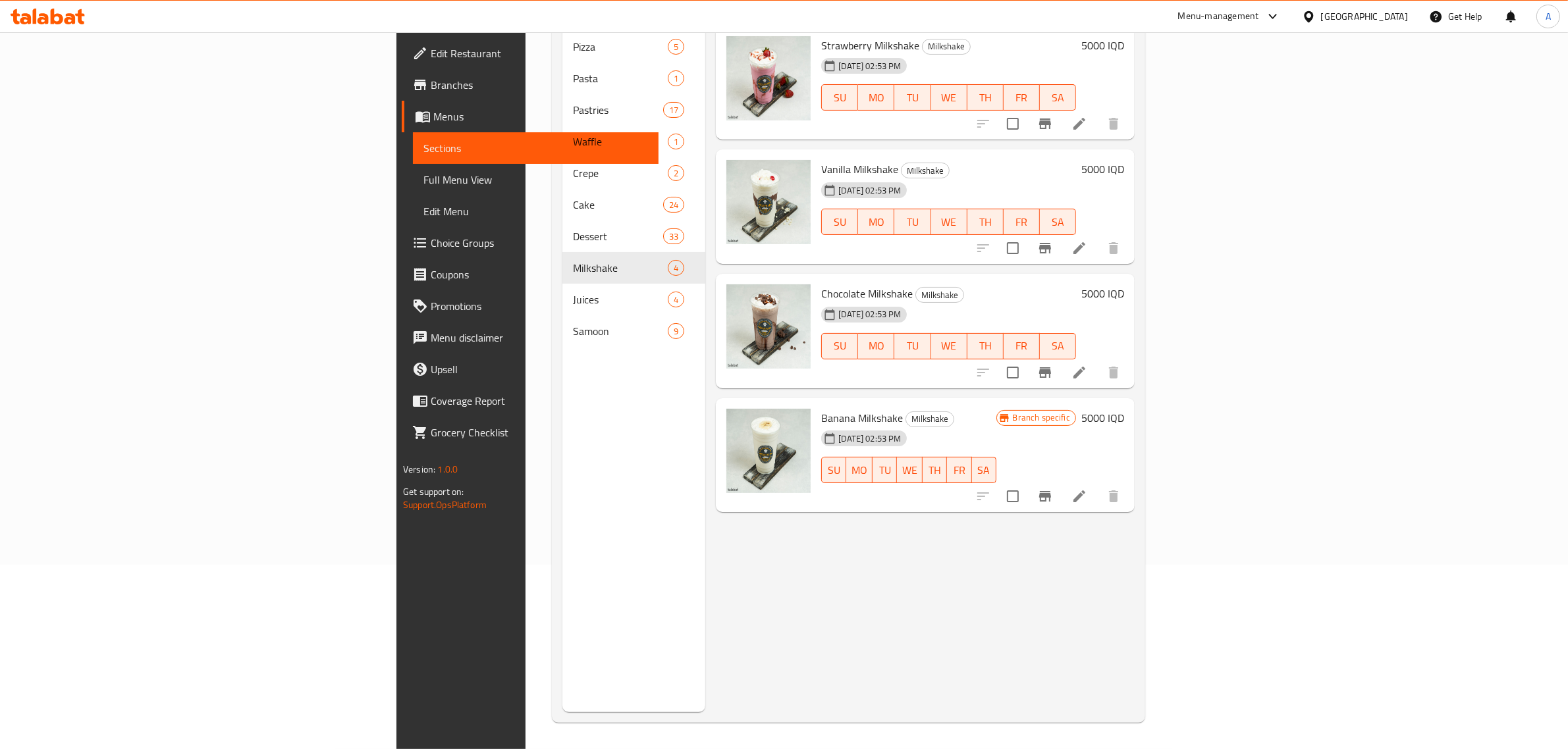
scroll to position [102, 0]
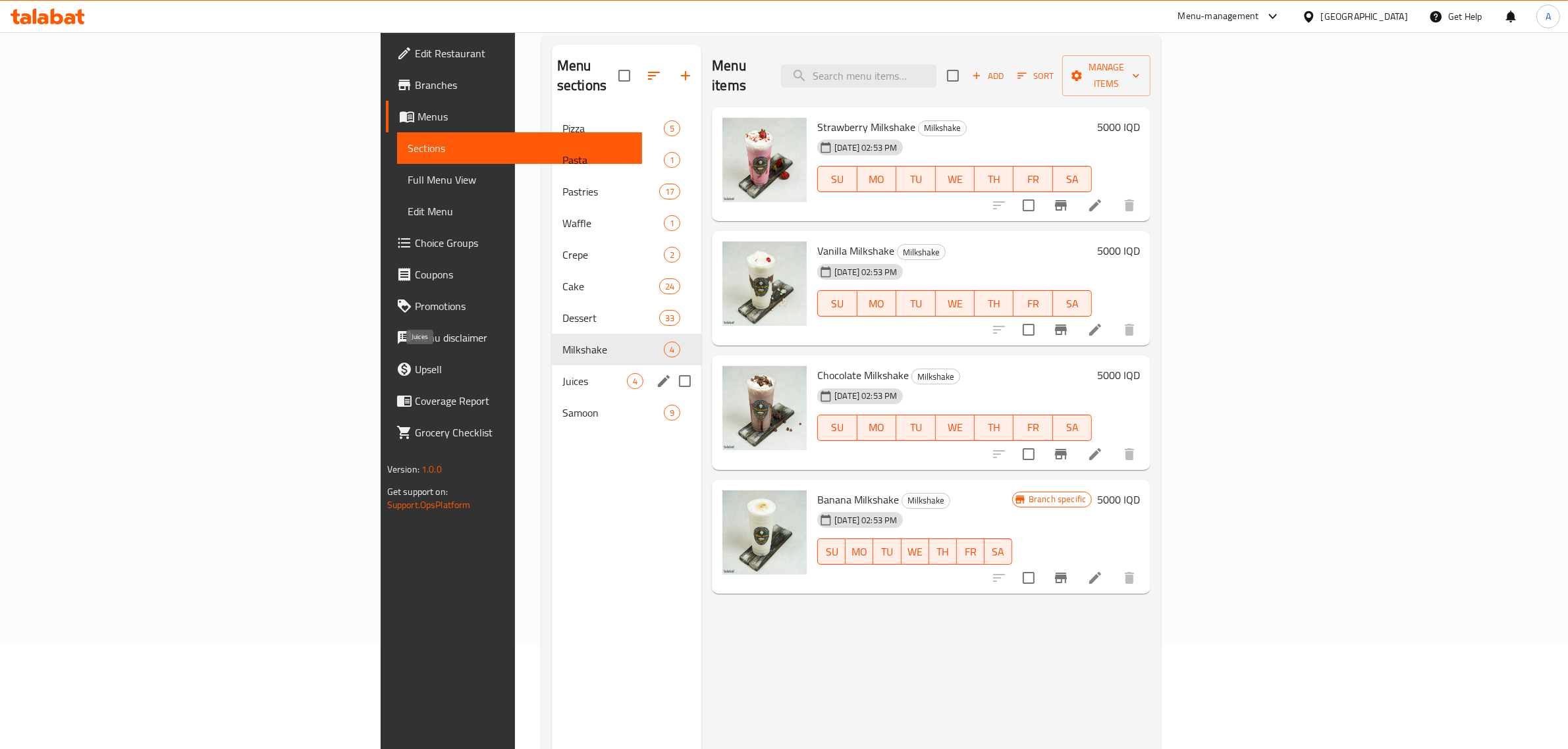
click at [563, 373] on span "Juices" at bounding box center [595, 381] width 65 height 16
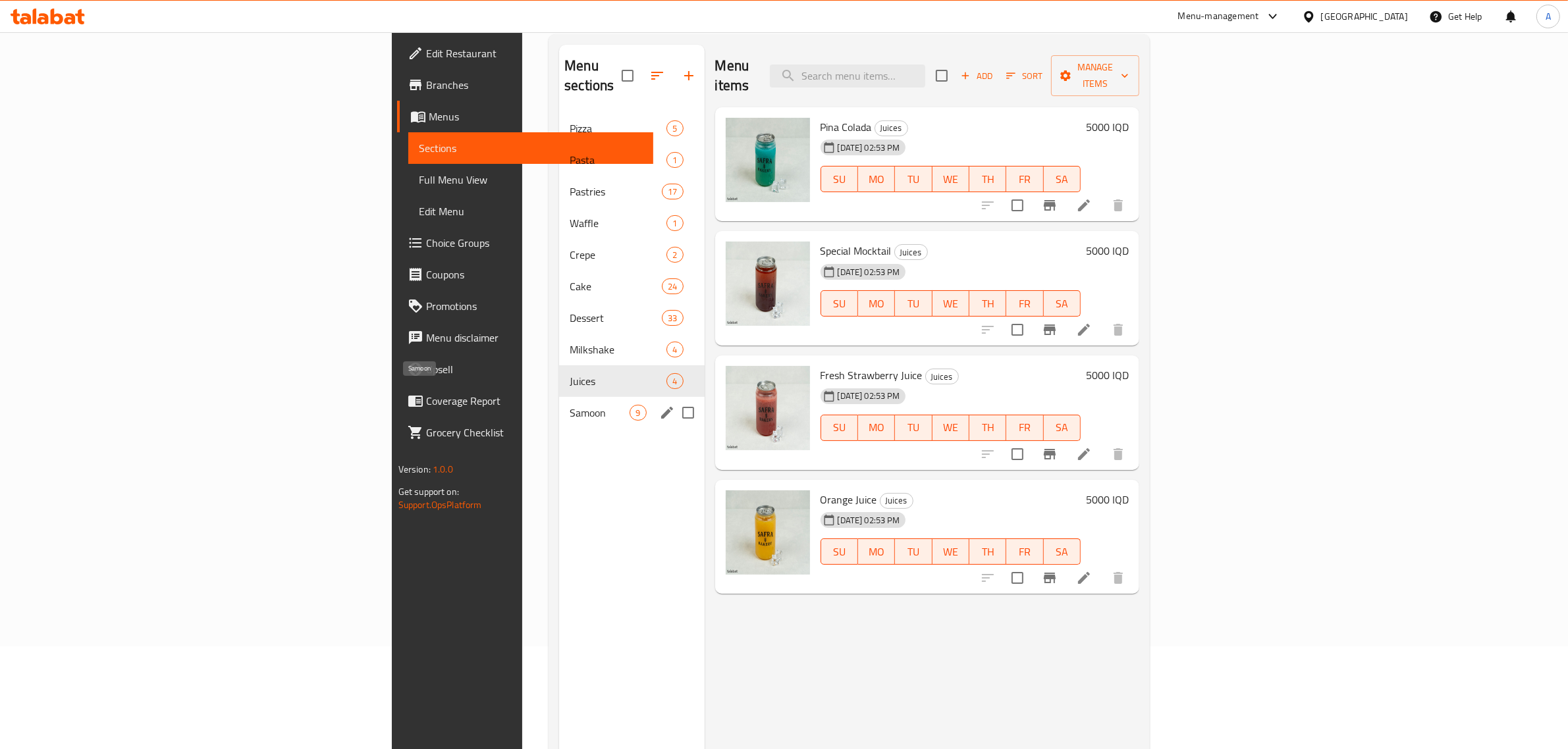
click at [570, 405] on span "Samoon" at bounding box center [599, 412] width 60 height 16
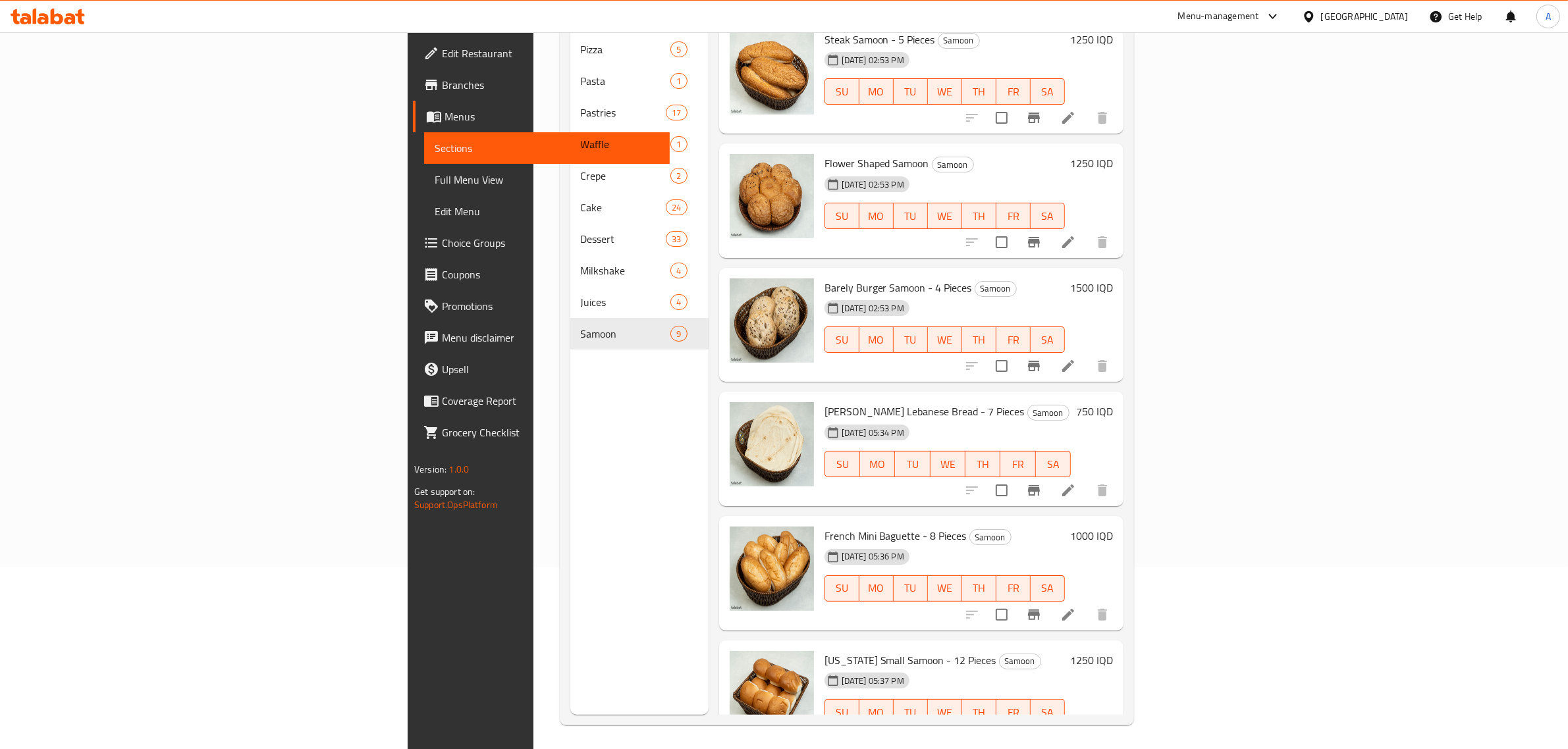
scroll to position [185, 0]
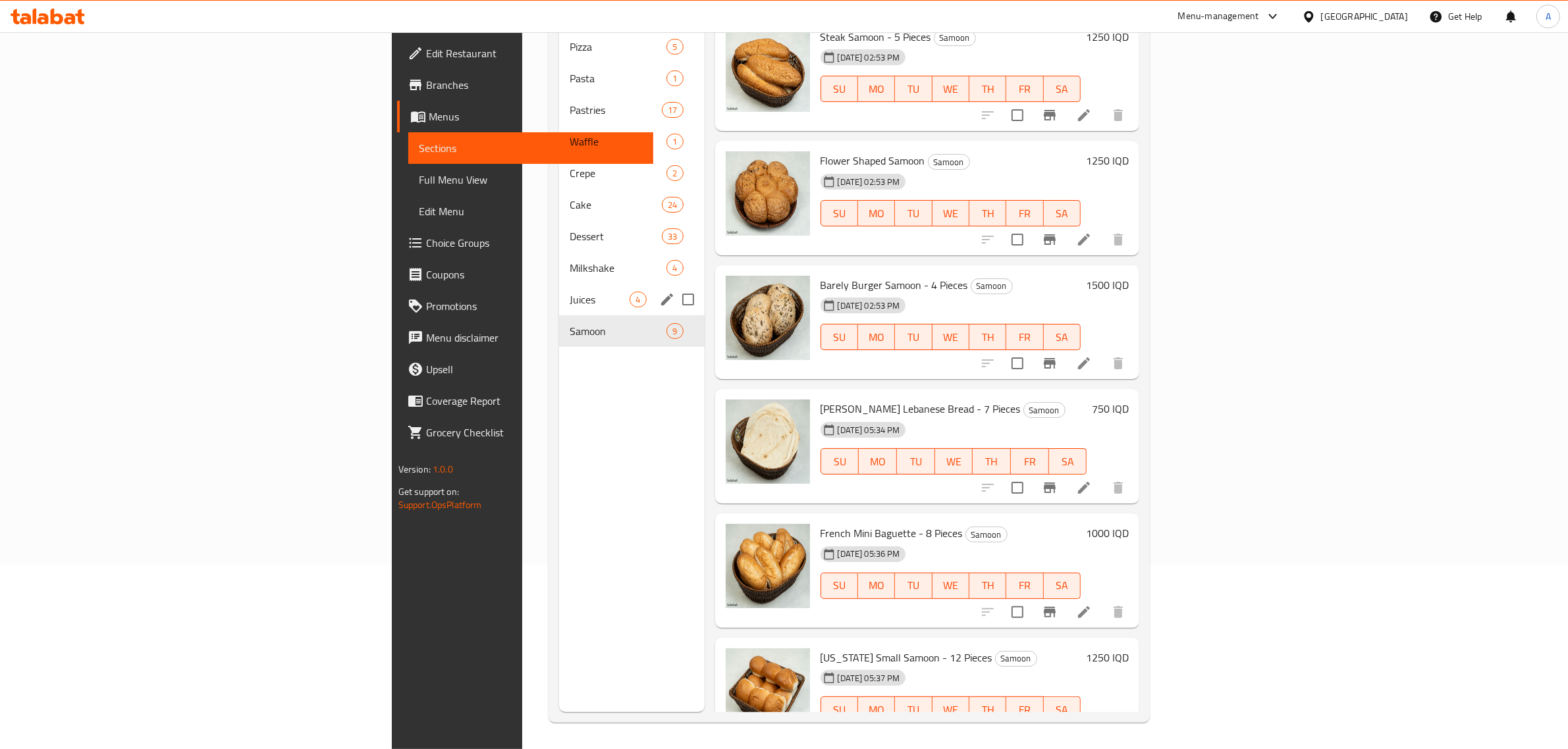
click at [570, 292] on span "Juices" at bounding box center [599, 299] width 60 height 16
